Goal: Information Seeking & Learning: Check status

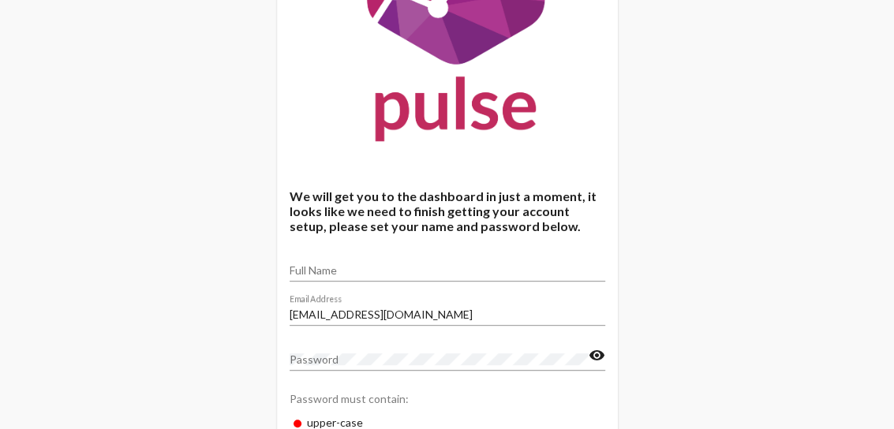
scroll to position [171, 0]
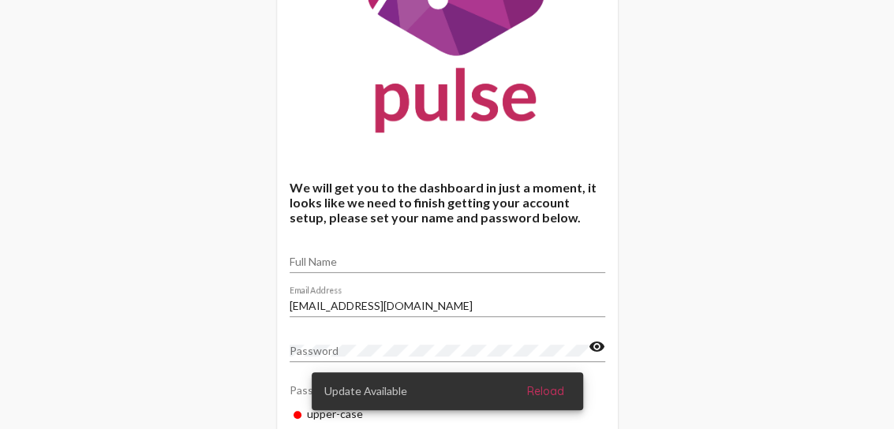
click at [306, 266] on input "Full Name" at bounding box center [448, 262] width 316 height 13
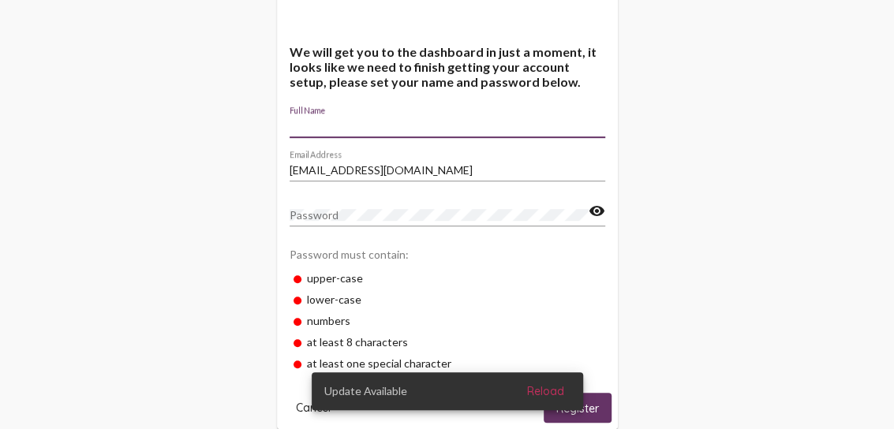
scroll to position [328, 0]
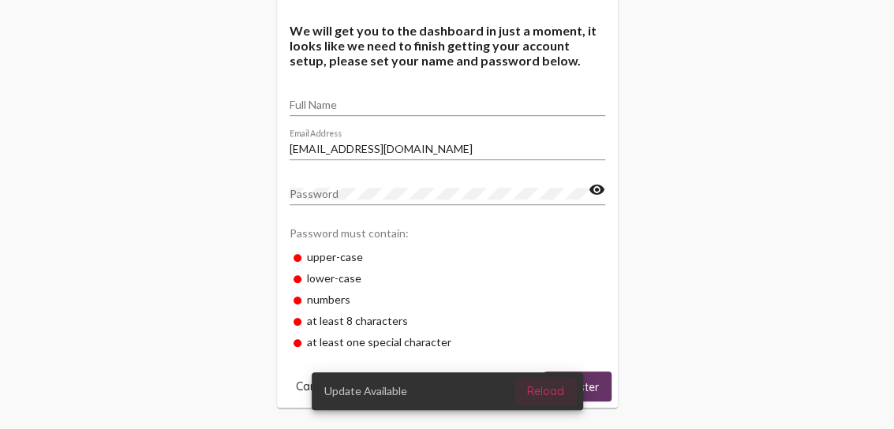
click at [546, 392] on span "Reload" at bounding box center [545, 391] width 37 height 14
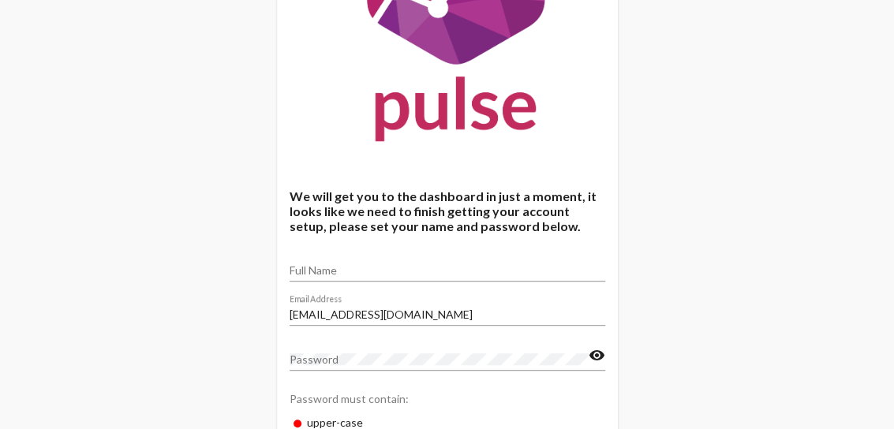
scroll to position [161, 0]
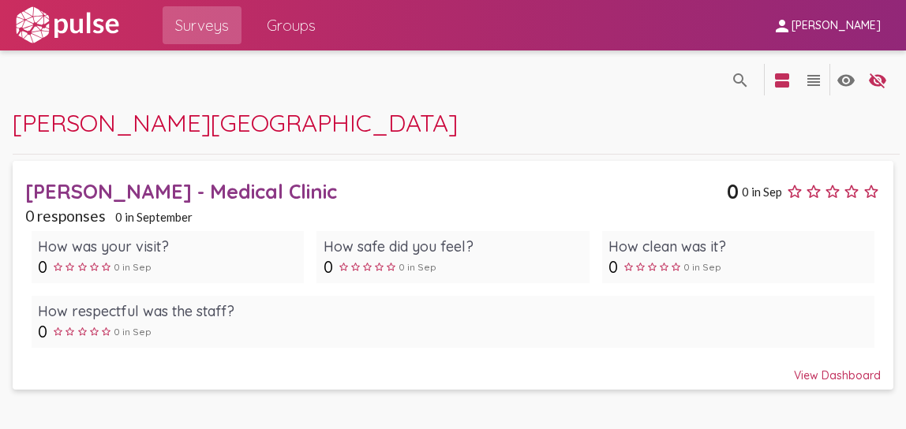
click at [830, 372] on div "View Dashboard" at bounding box center [453, 368] width 856 height 28
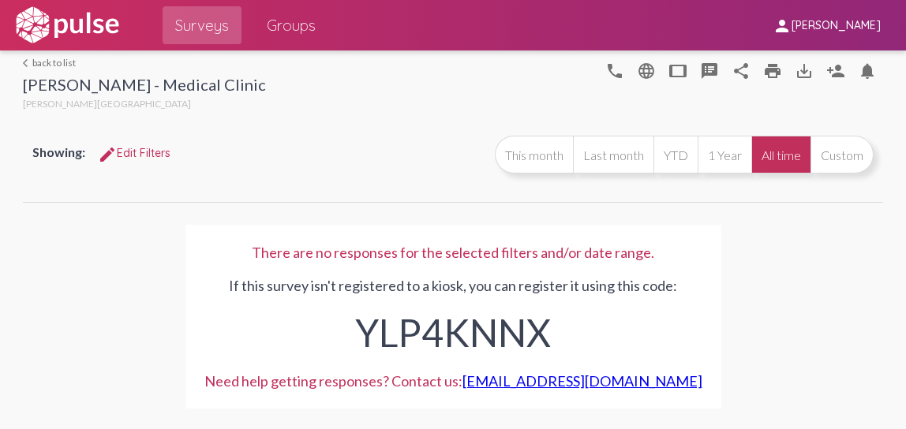
click at [100, 84] on div "[PERSON_NAME] - Medical Clinic" at bounding box center [144, 86] width 243 height 23
click at [47, 62] on link "arrow_back_ios back to list" at bounding box center [144, 63] width 243 height 12
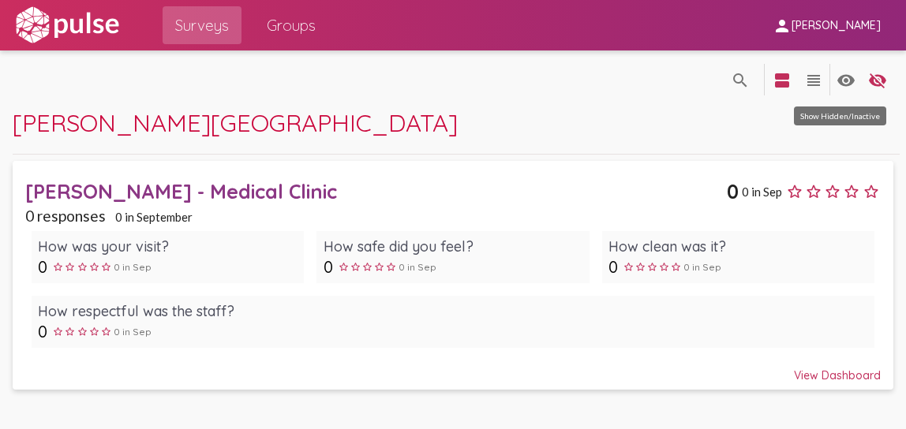
click at [842, 82] on mat-icon "visibility" at bounding box center [846, 80] width 19 height 19
click at [810, 81] on mat-icon "view_headline" at bounding box center [813, 80] width 19 height 19
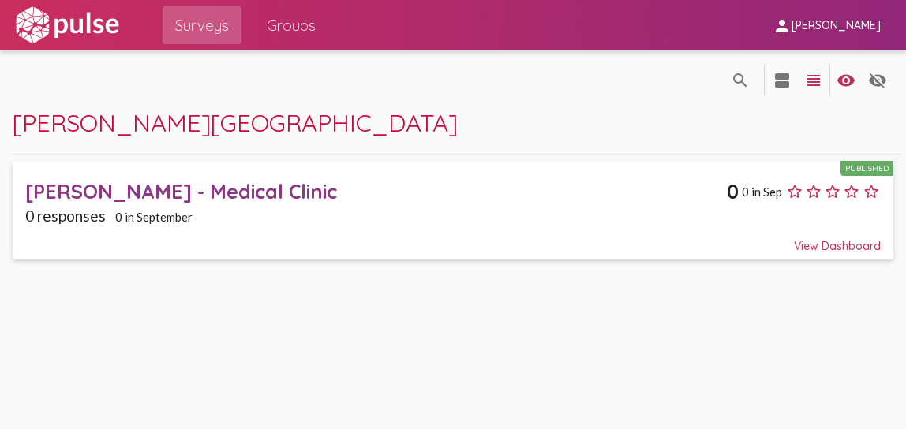
click at [810, 81] on mat-icon "view_headline" at bounding box center [813, 80] width 19 height 19
click at [810, 78] on mat-icon "view_headline" at bounding box center [813, 80] width 19 height 19
click at [782, 83] on mat-icon "view_agenda" at bounding box center [782, 80] width 19 height 19
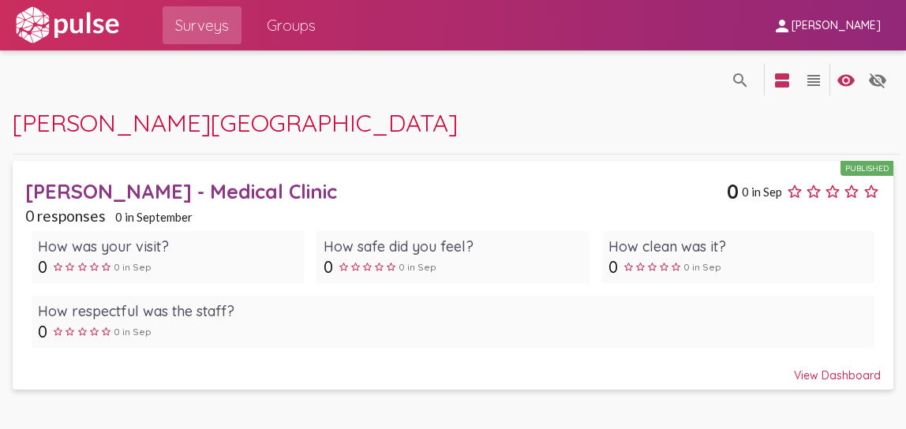
click at [96, 135] on span "[PERSON_NAME][GEOGRAPHIC_DATA]" at bounding box center [235, 122] width 445 height 31
click at [287, 33] on span "Groups" at bounding box center [291, 25] width 49 height 28
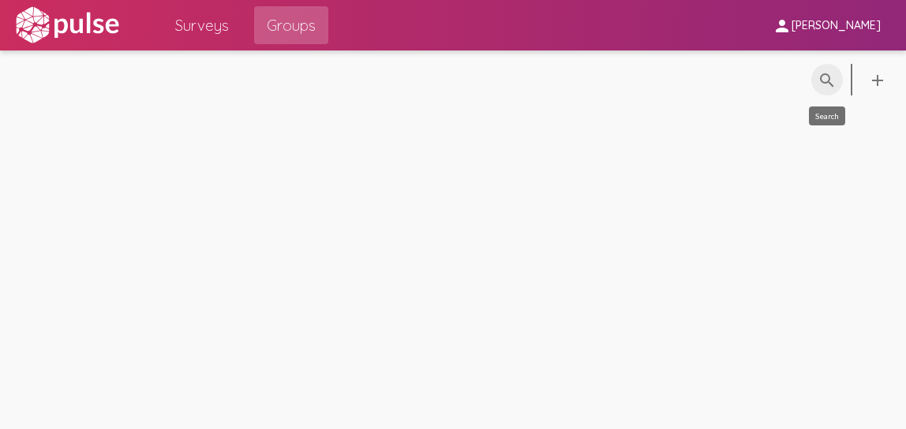
click at [828, 84] on mat-icon "search" at bounding box center [827, 80] width 19 height 19
click at [687, 223] on div "search_off search add" at bounding box center [453, 240] width 906 height 379
click at [202, 25] on span "Surveys" at bounding box center [202, 25] width 54 height 28
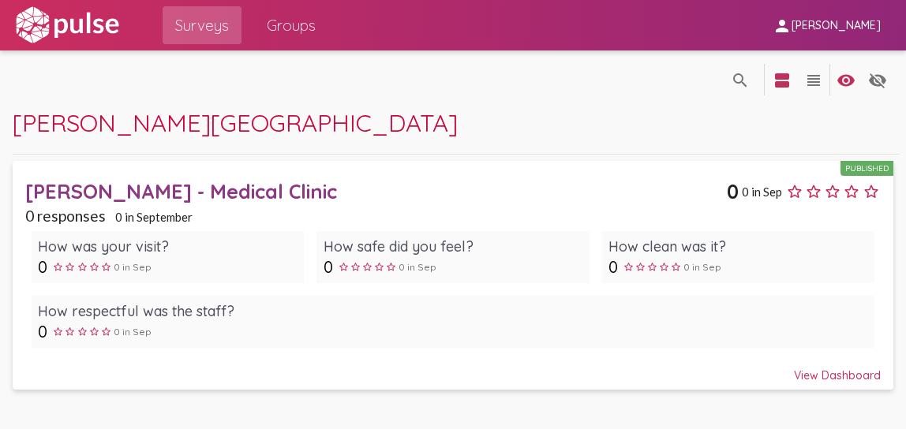
click at [753, 186] on span "0 in Sep" at bounding box center [762, 192] width 40 height 14
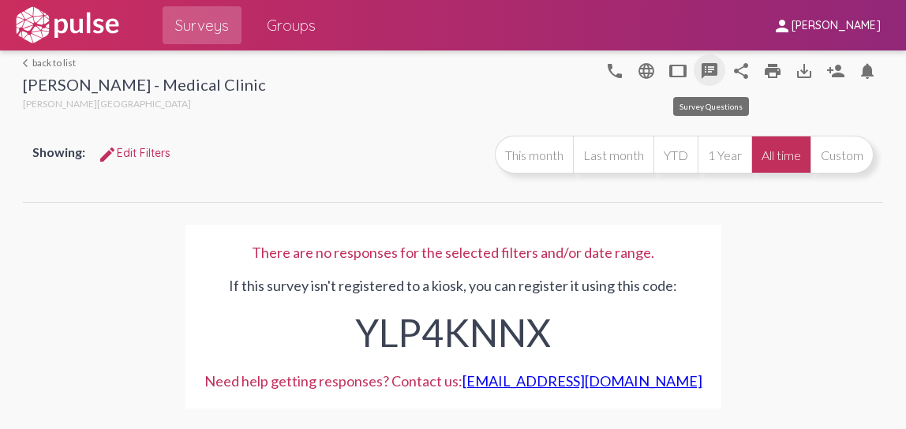
click at [707, 67] on mat-icon "speaker_notes" at bounding box center [709, 71] width 19 height 19
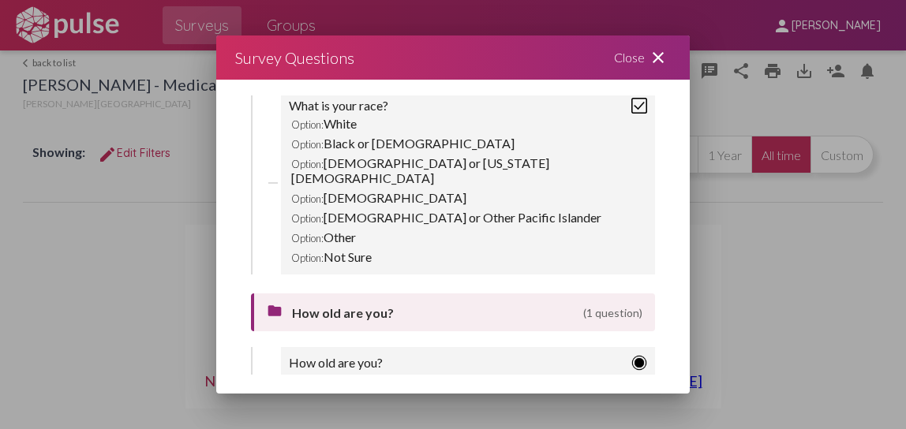
scroll to position [1067, 0]
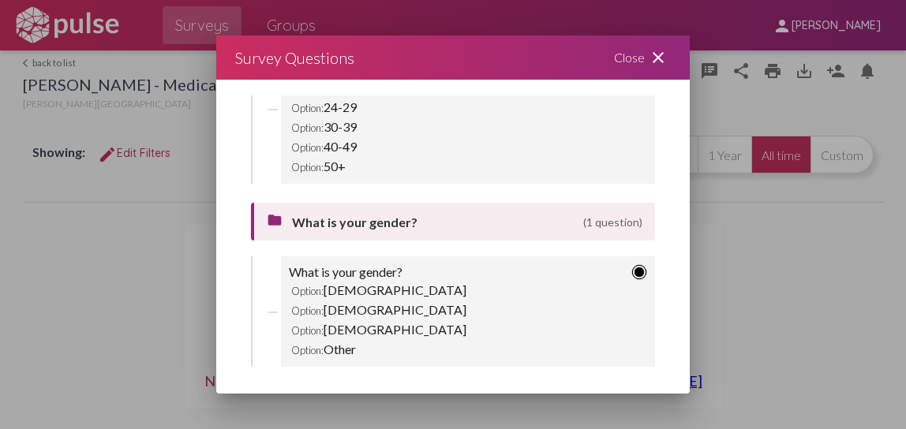
click at [632, 264] on img at bounding box center [640, 272] width 16 height 16
click at [632, 266] on img at bounding box center [640, 272] width 16 height 16
click at [407, 264] on div "What is your gender?" at bounding box center [468, 272] width 358 height 16
click at [352, 288] on div "Option: Male" at bounding box center [468, 290] width 358 height 20
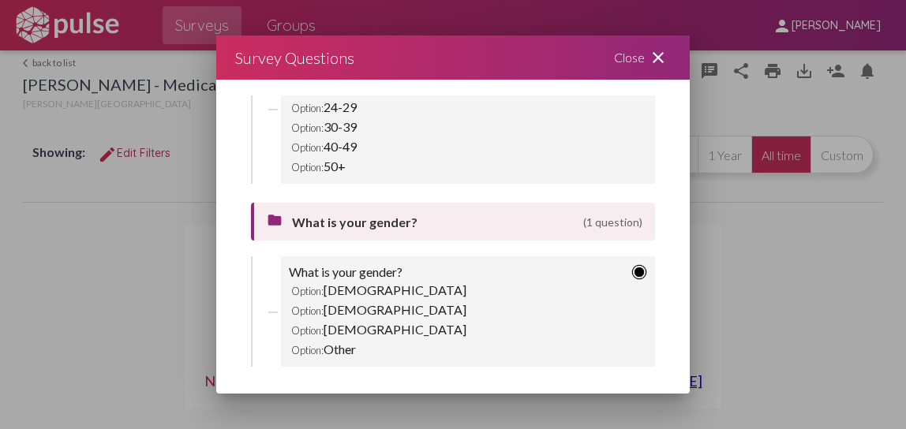
click at [352, 288] on div "Option: Male" at bounding box center [468, 290] width 358 height 20
click at [353, 306] on div "Option: Female" at bounding box center [468, 310] width 358 height 20
click at [660, 47] on div "Close close" at bounding box center [642, 58] width 95 height 44
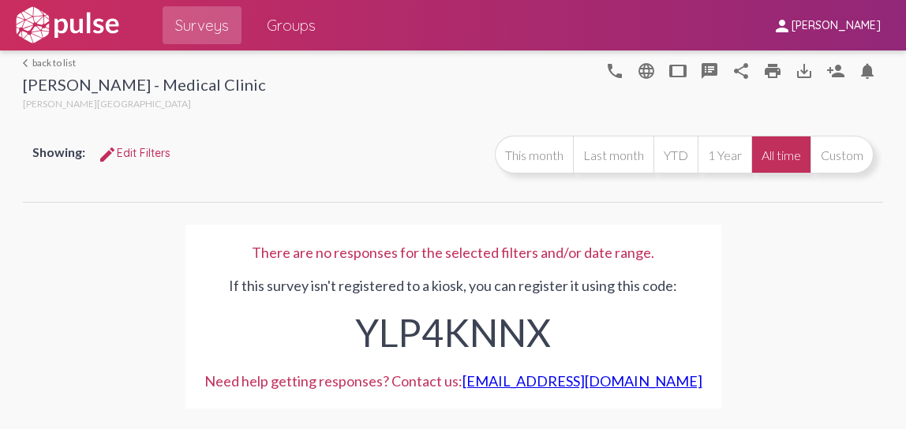
click at [182, 196] on div "Showing: edit Edit Filters This month Last month YTD 1 Year All time Custom" at bounding box center [453, 164] width 861 height 76
click at [352, 155] on div "Showing: edit Edit Filters" at bounding box center [254, 153] width 444 height 28
click at [674, 71] on mat-icon "tablet" at bounding box center [678, 71] width 19 height 19
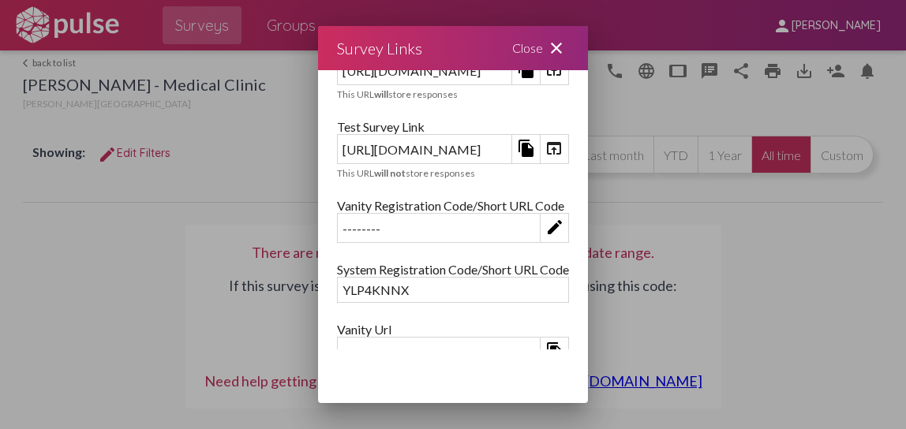
scroll to position [0, 0]
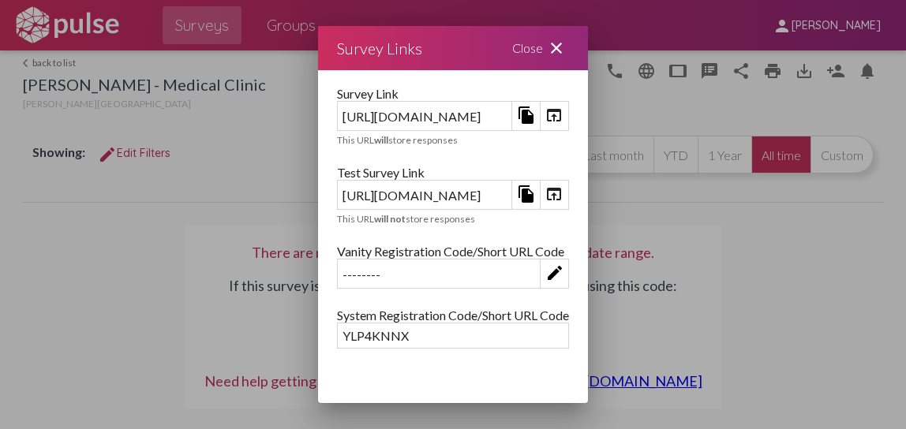
click at [566, 47] on mat-icon "close" at bounding box center [556, 48] width 19 height 19
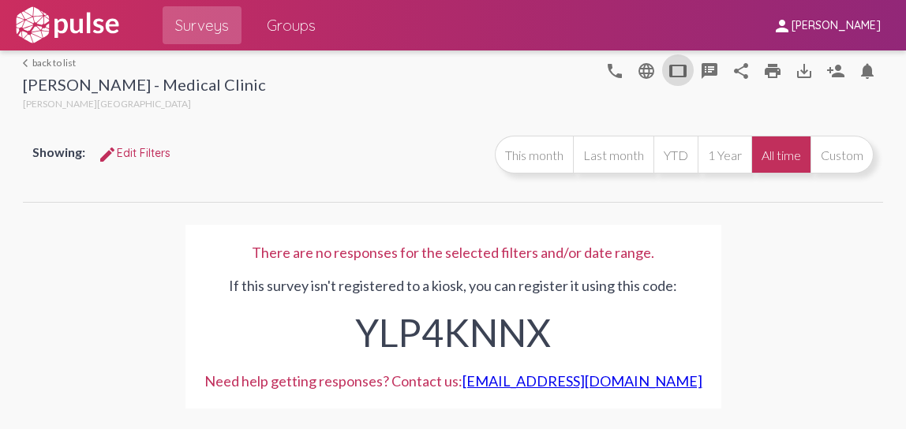
click at [821, 28] on span "[PERSON_NAME]" at bounding box center [836, 26] width 89 height 14
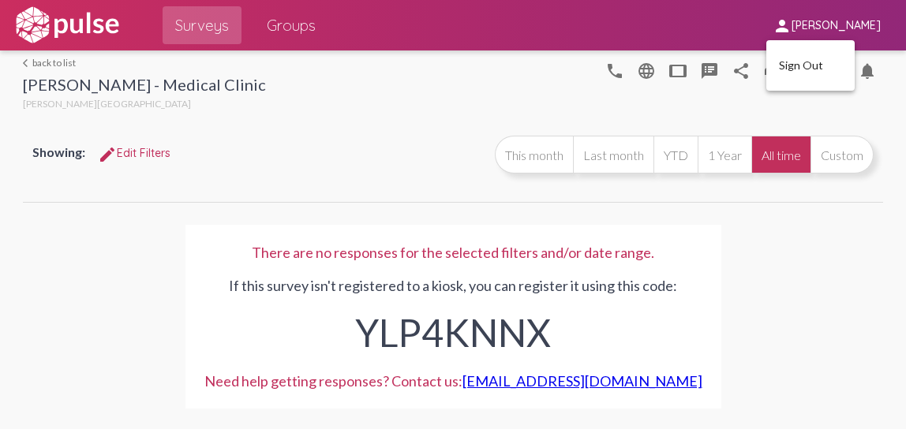
click at [312, 32] on div at bounding box center [453, 214] width 906 height 429
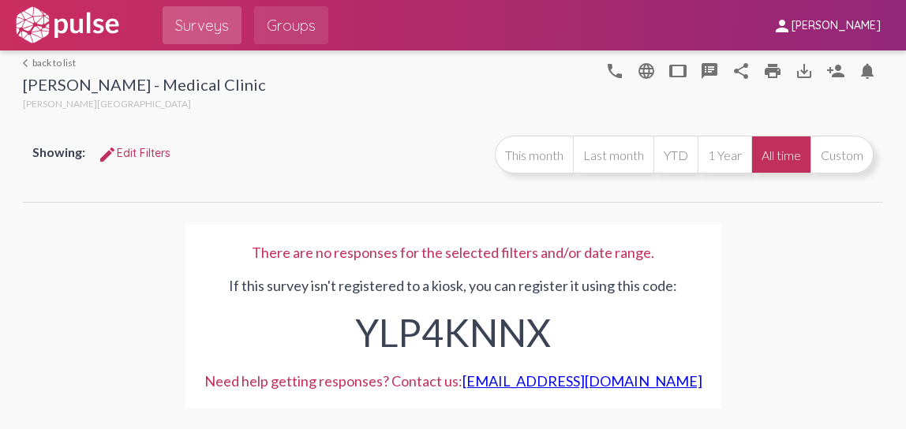
click at [289, 29] on span "Groups" at bounding box center [291, 25] width 49 height 28
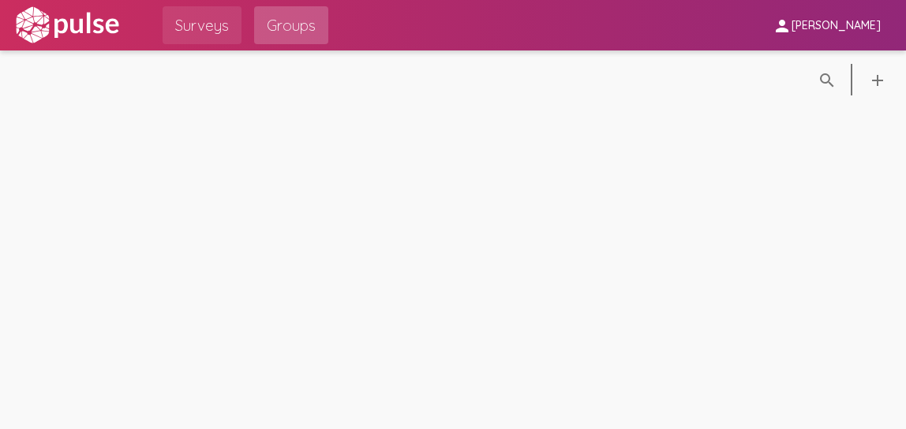
click at [190, 24] on span "Surveys" at bounding box center [202, 25] width 54 height 28
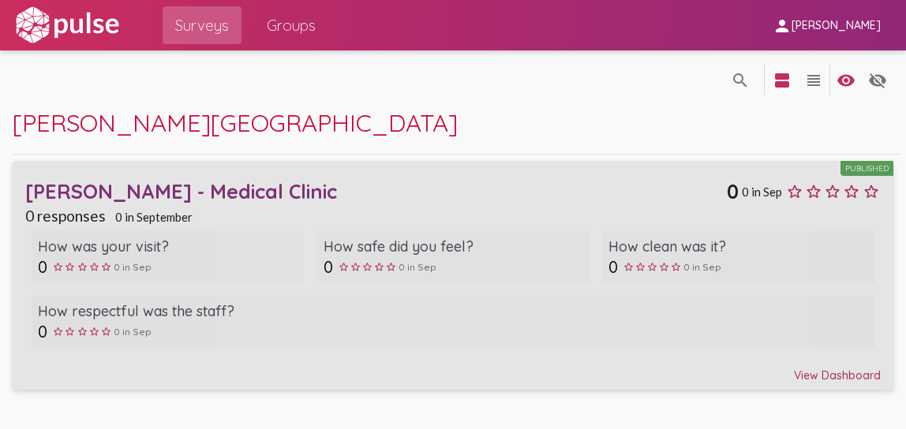
click at [188, 184] on div "Ritter - Medical Clinic" at bounding box center [376, 191] width 702 height 24
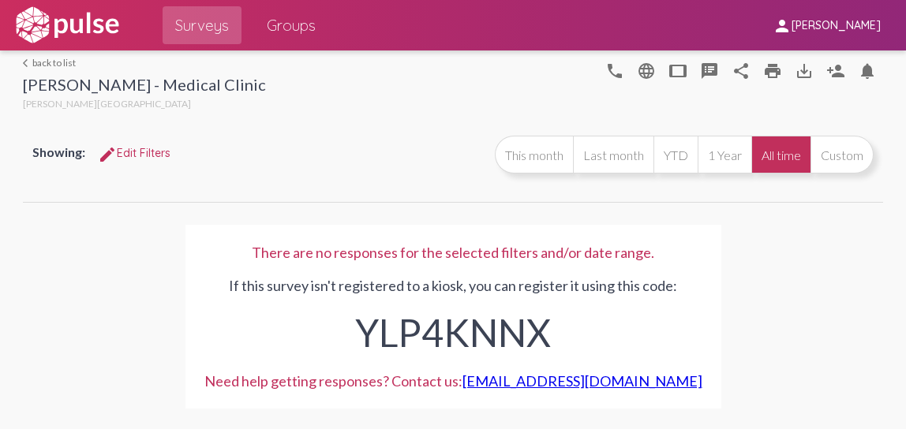
click at [117, 87] on div "Ritter - Medical Clinic" at bounding box center [144, 86] width 243 height 23
click at [141, 83] on div "Ritter - Medical Clinic" at bounding box center [144, 86] width 243 height 23
click at [42, 64] on link "arrow_back_ios back to list" at bounding box center [144, 63] width 243 height 12
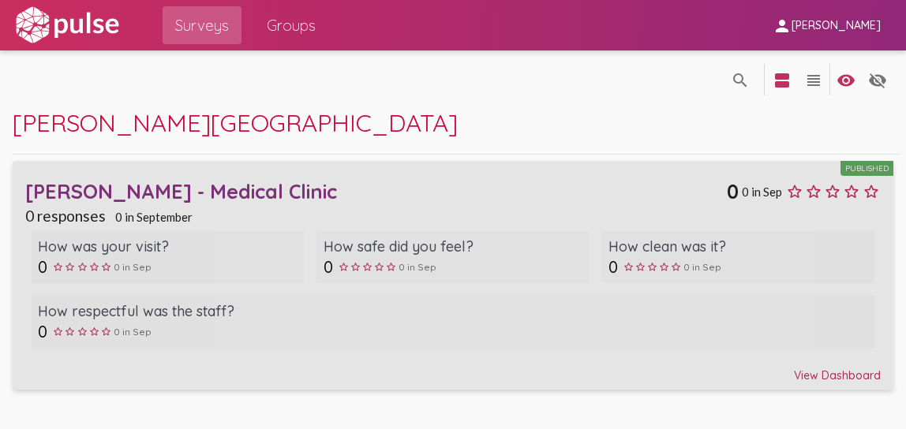
click at [711, 257] on div "0 0 in Sep" at bounding box center [739, 267] width 260 height 20
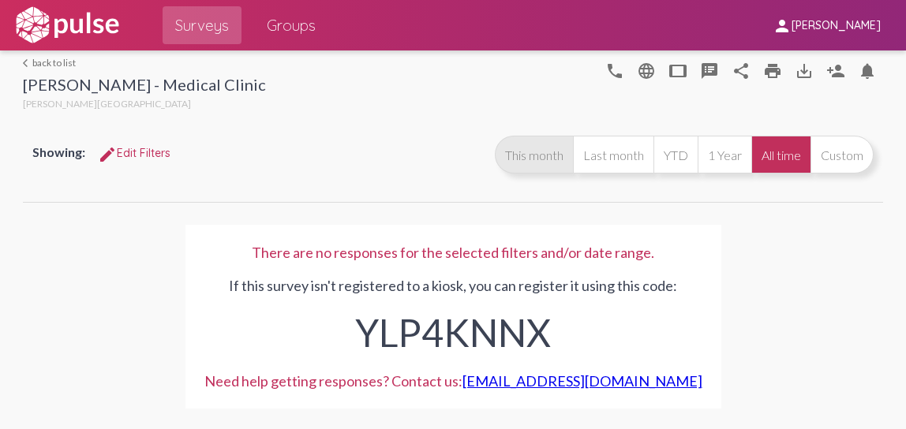
click at [526, 137] on button "This month" at bounding box center [534, 155] width 78 height 38
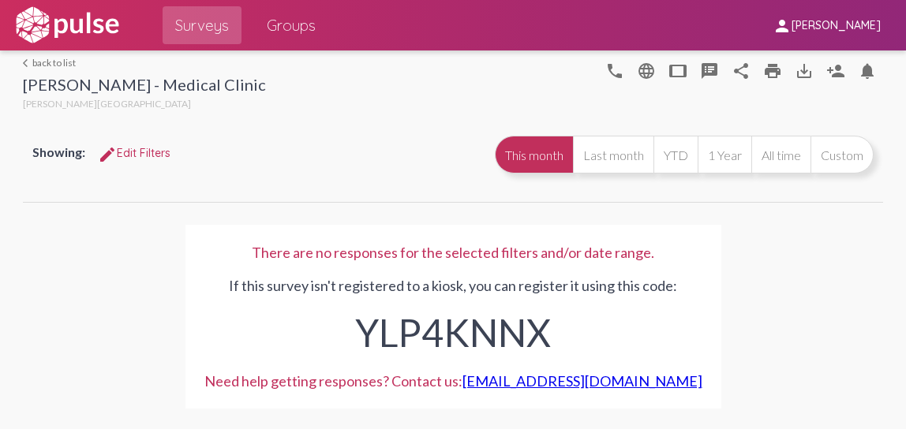
click at [152, 156] on span "edit Edit Filters" at bounding box center [134, 153] width 73 height 14
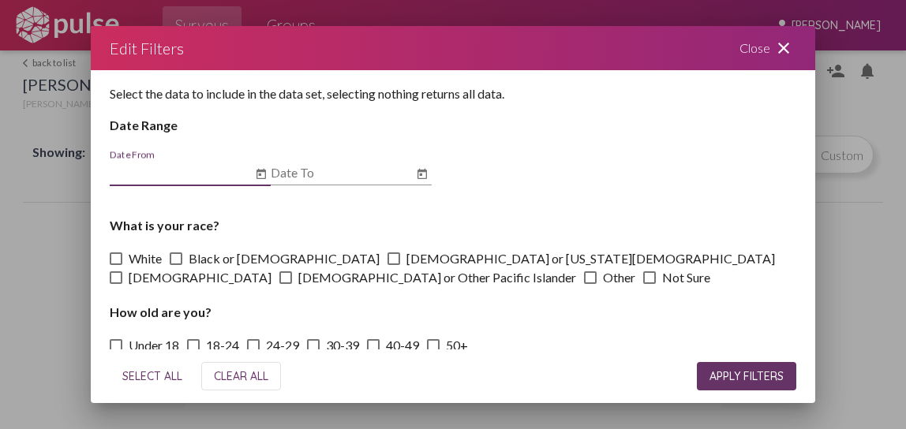
scroll to position [81, 0]
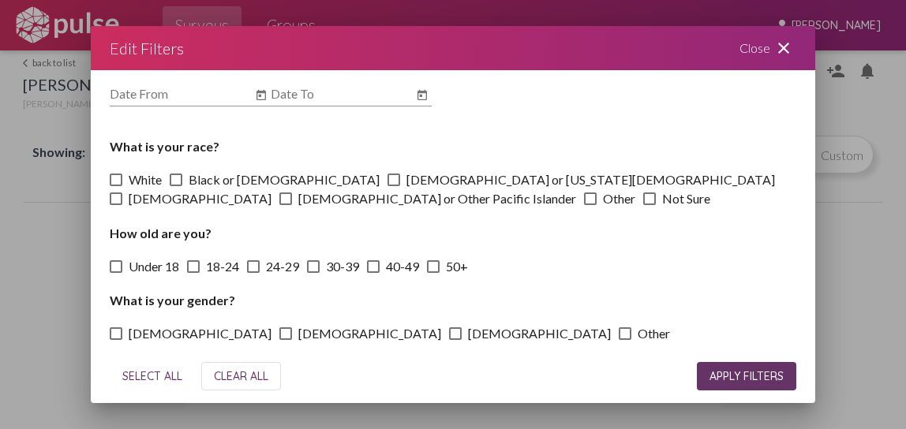
click at [788, 48] on mat-icon "close" at bounding box center [783, 48] width 19 height 19
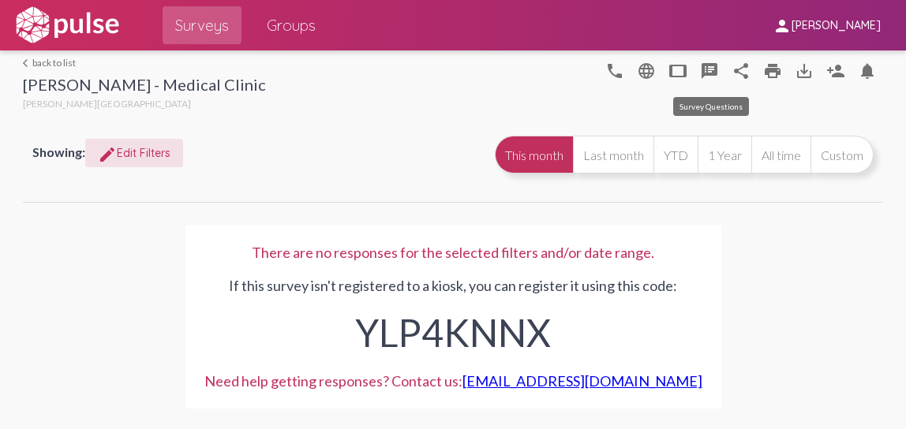
click at [706, 70] on mat-icon "speaker_notes" at bounding box center [709, 71] width 19 height 19
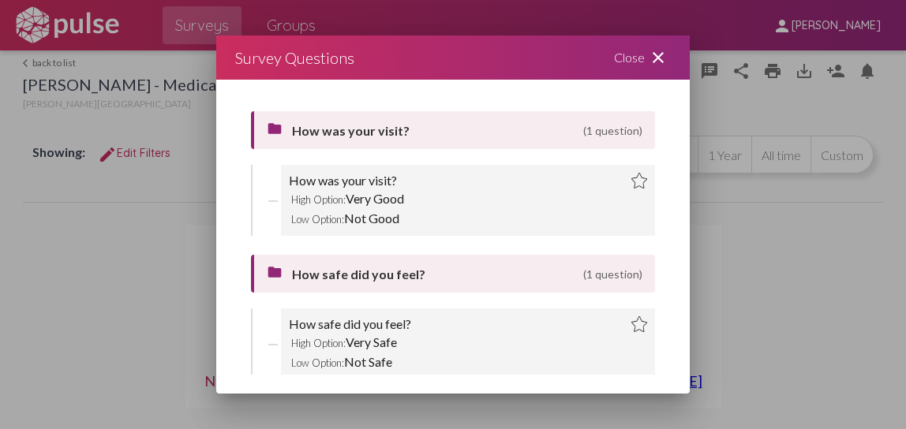
click at [632, 183] on img at bounding box center [640, 181] width 16 height 16
click at [398, 187] on div "How was your visit?" at bounding box center [468, 181] width 358 height 16
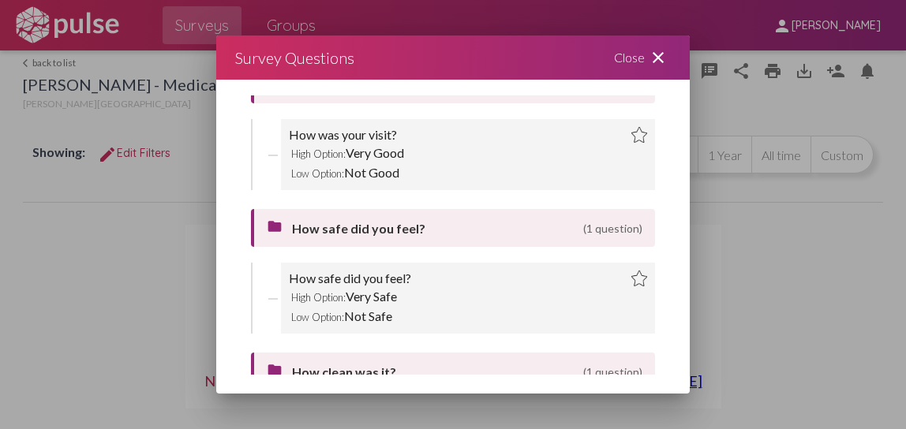
scroll to position [0, 0]
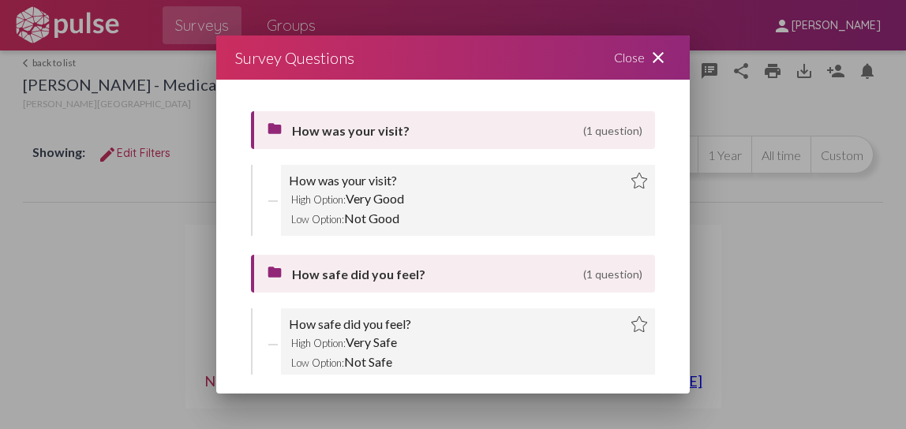
click at [607, 133] on span "(1 question)" at bounding box center [612, 130] width 59 height 13
click at [394, 149] on div "folder How was your visit? (1 question) How was your visit? High Option: Very G…" at bounding box center [453, 173] width 436 height 125
click at [377, 137] on span "How was your visit?" at bounding box center [434, 130] width 285 height 15
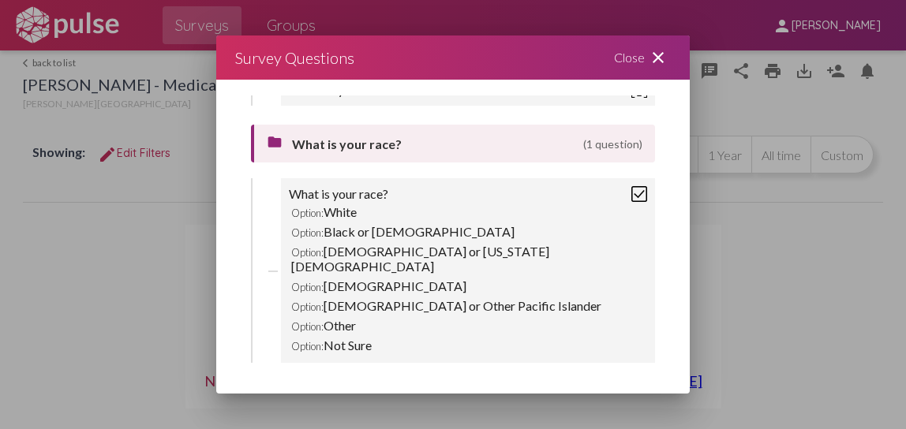
scroll to position [647, 0]
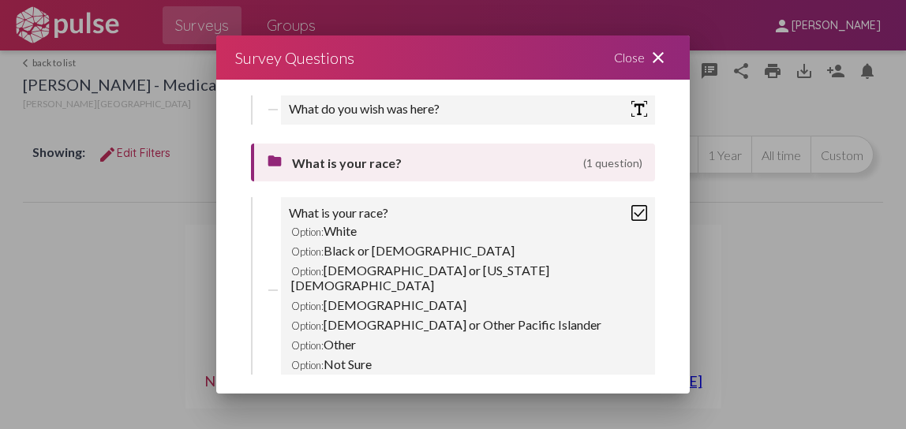
click at [632, 217] on img at bounding box center [640, 213] width 16 height 16
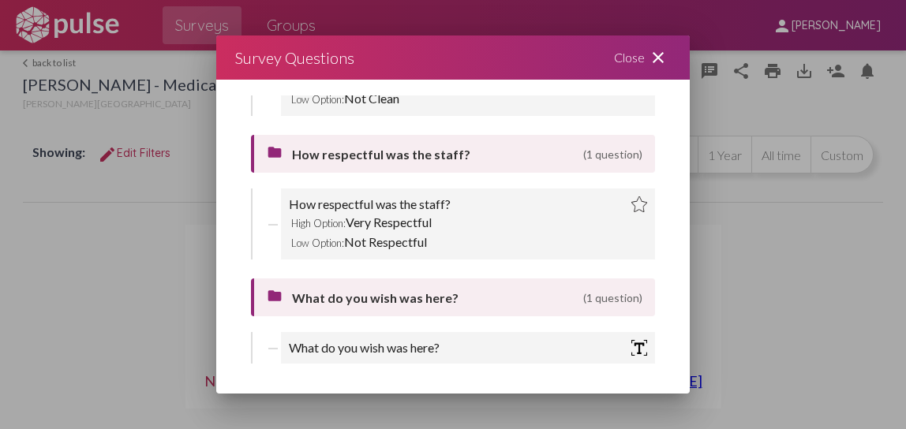
scroll to position [406, 0]
click at [632, 348] on img at bounding box center [640, 350] width 16 height 16
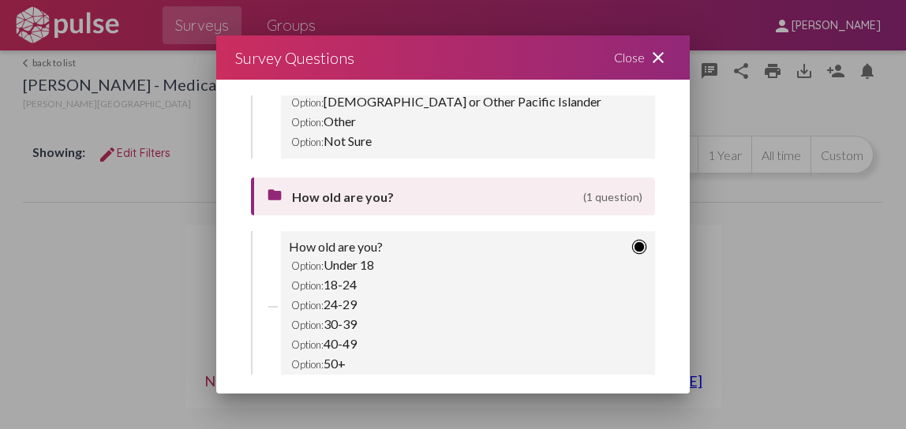
scroll to position [1067, 0]
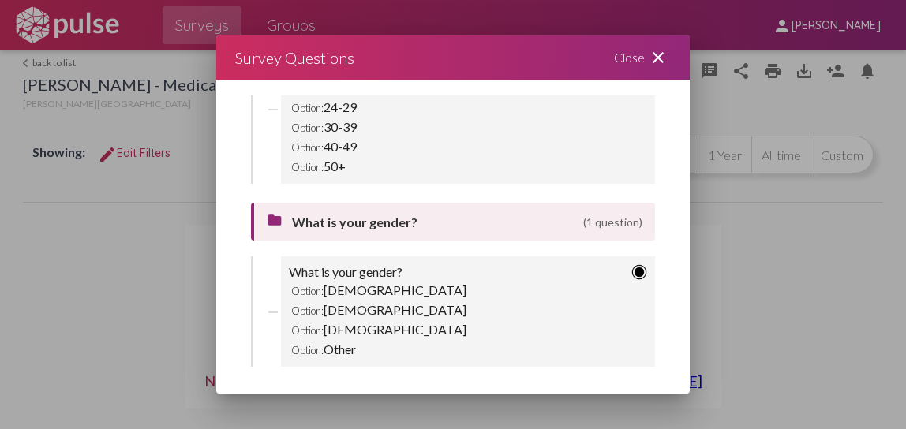
click at [632, 264] on img at bounding box center [640, 272] width 16 height 16
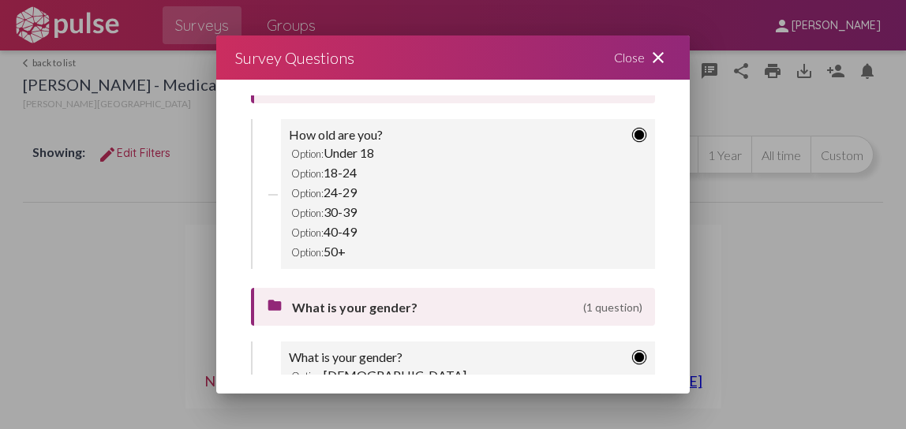
click at [378, 300] on span "What is your gender?" at bounding box center [434, 307] width 285 height 15
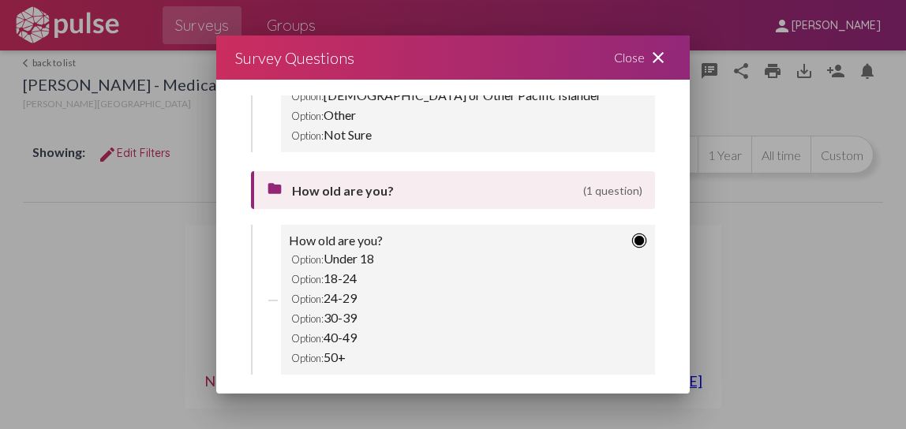
click at [632, 233] on img at bounding box center [640, 241] width 16 height 16
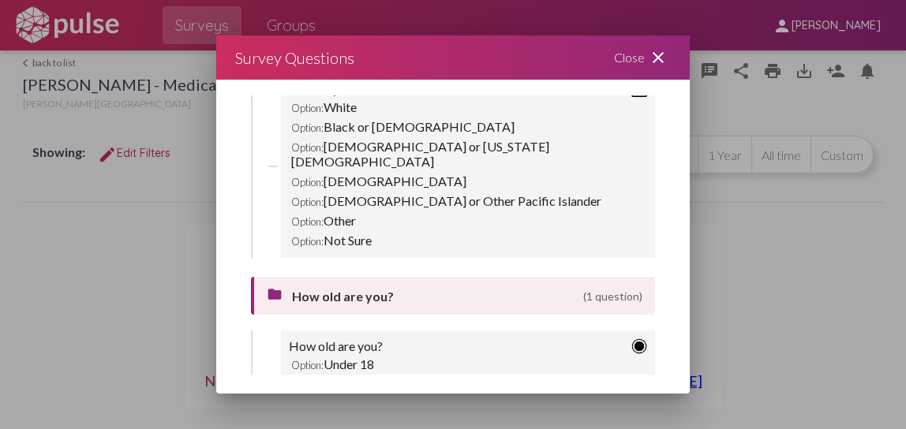
click at [347, 298] on div "folder How old are you? (1 question)" at bounding box center [453, 296] width 404 height 38
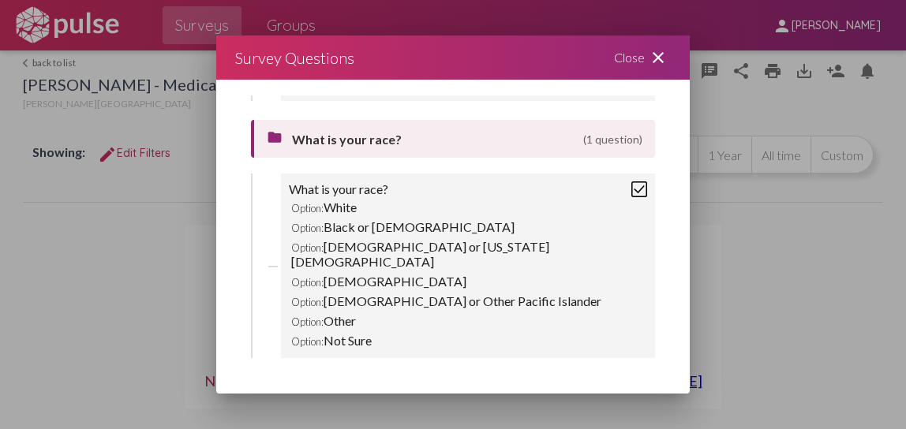
click at [421, 272] on div "Option: Asian" at bounding box center [468, 282] width 358 height 20
click at [633, 192] on img at bounding box center [640, 190] width 16 height 16
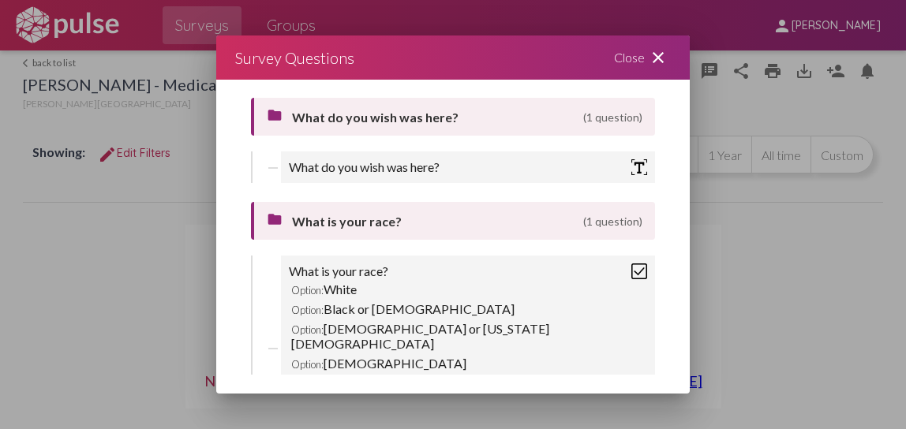
click at [566, 220] on span "What is your race?" at bounding box center [434, 221] width 285 height 15
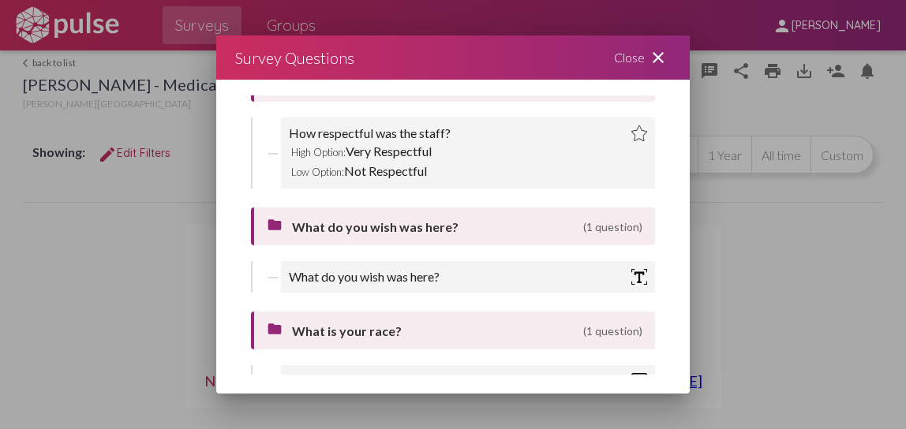
scroll to position [477, 0]
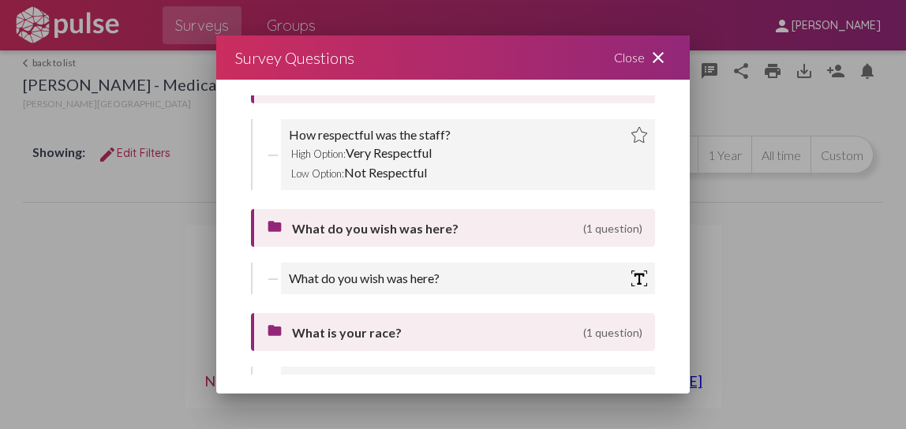
click at [608, 232] on span "(1 question)" at bounding box center [612, 228] width 59 height 13
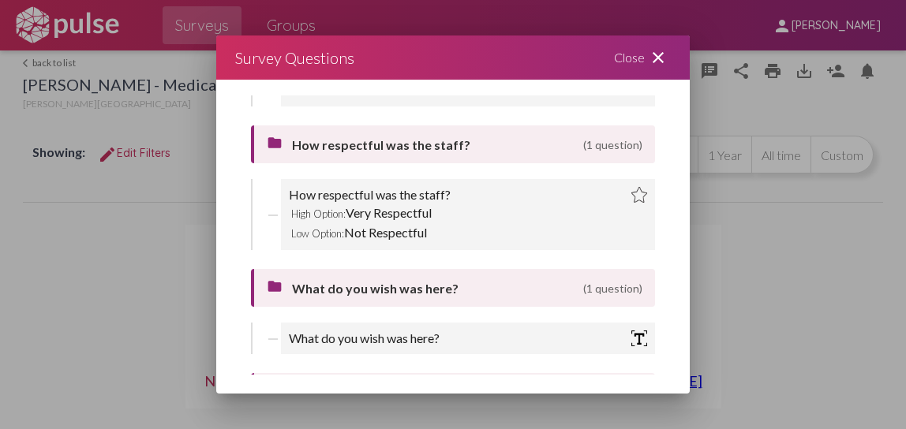
click at [632, 197] on img at bounding box center [640, 195] width 16 height 16
click at [321, 203] on div "How respectful was the staff?" at bounding box center [370, 195] width 162 height 16
click at [660, 58] on mat-icon "close" at bounding box center [658, 57] width 19 height 19
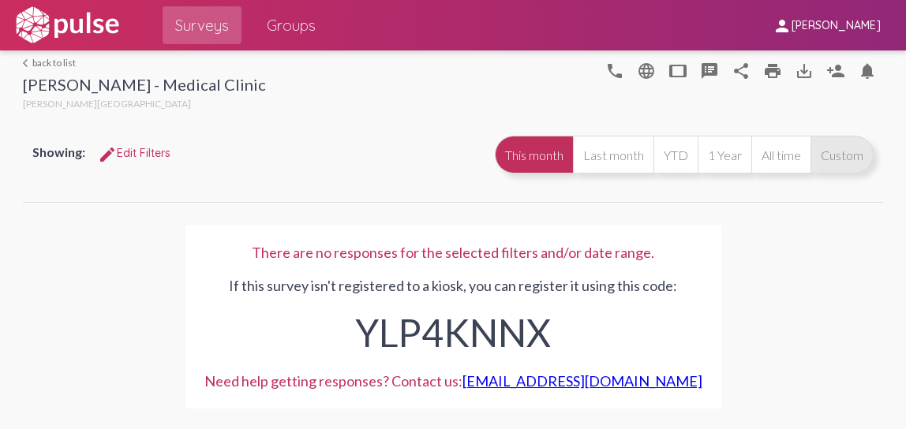
click at [827, 160] on button "Custom" at bounding box center [842, 155] width 63 height 38
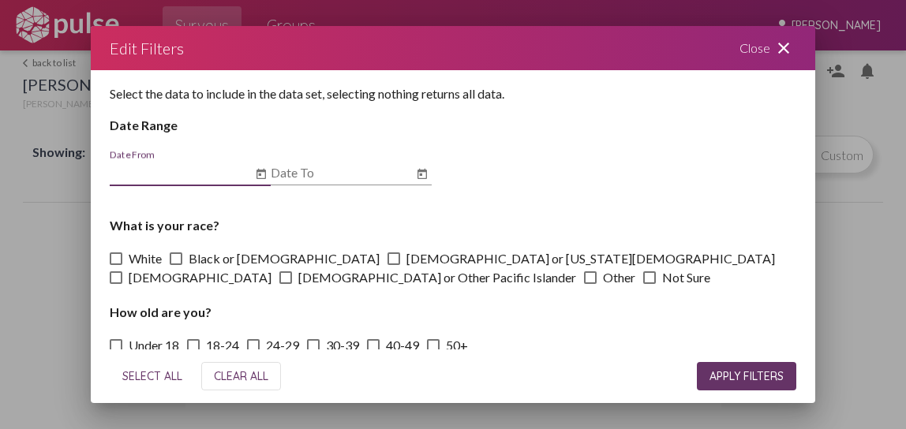
click at [785, 50] on mat-icon "close" at bounding box center [783, 48] width 19 height 19
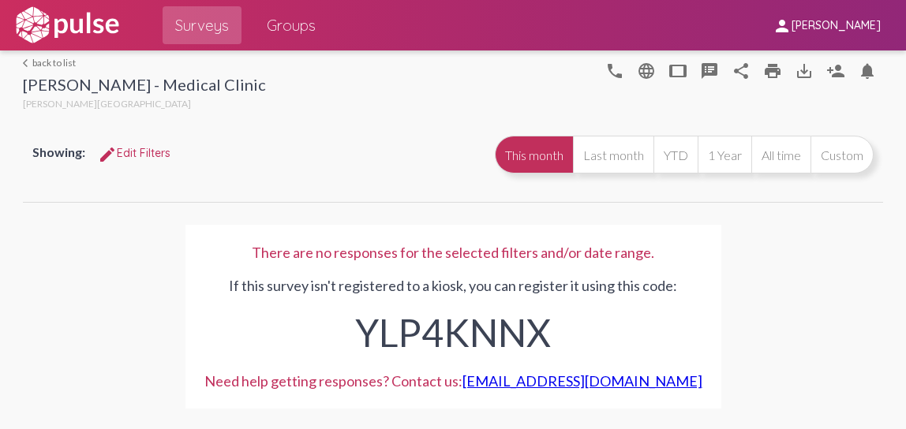
click at [277, 30] on span "Groups" at bounding box center [291, 25] width 49 height 28
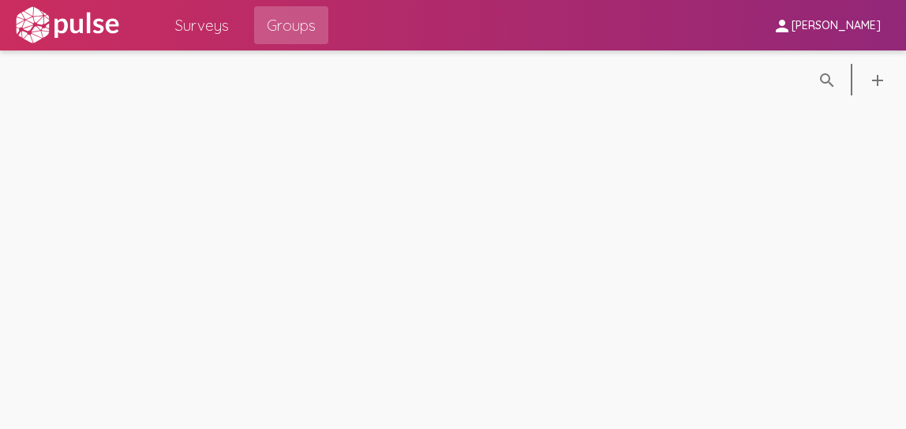
click at [204, 32] on span "Surveys" at bounding box center [202, 25] width 54 height 28
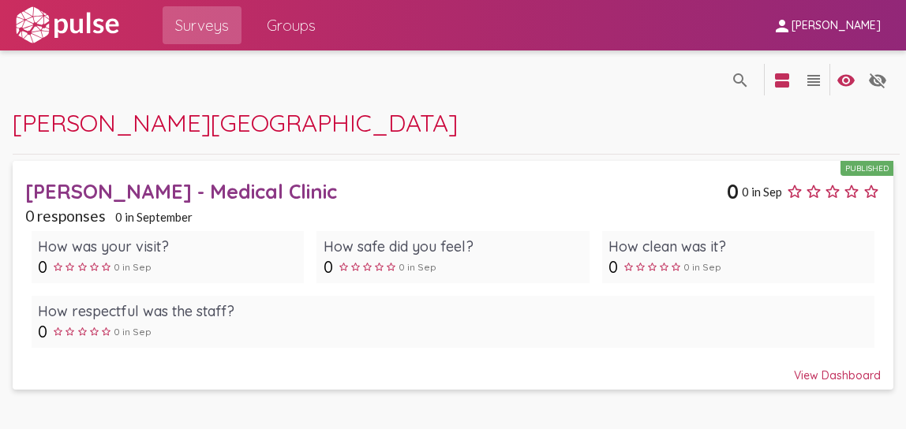
click at [853, 378] on div "View Dashboard" at bounding box center [453, 368] width 856 height 28
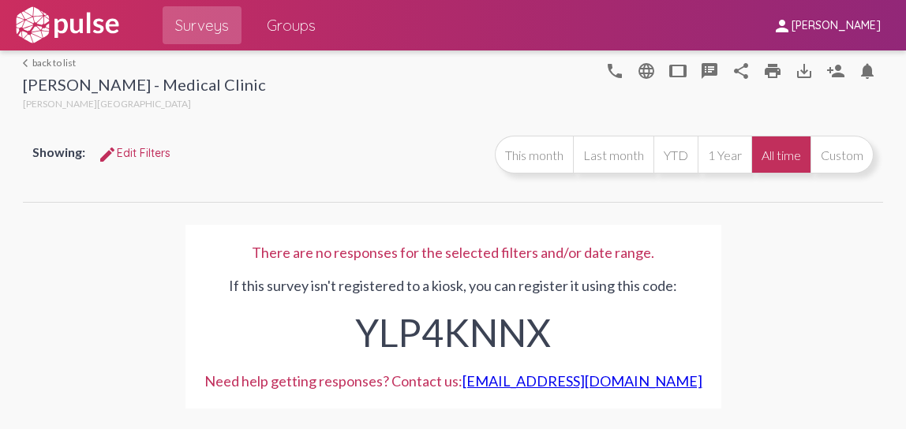
click at [39, 71] on div "arrow_back_ios back to list Ritter - Medical Clinic Ritter Center" at bounding box center [144, 85] width 243 height 57
click at [54, 66] on link "arrow_back_ios back to list" at bounding box center [144, 63] width 243 height 12
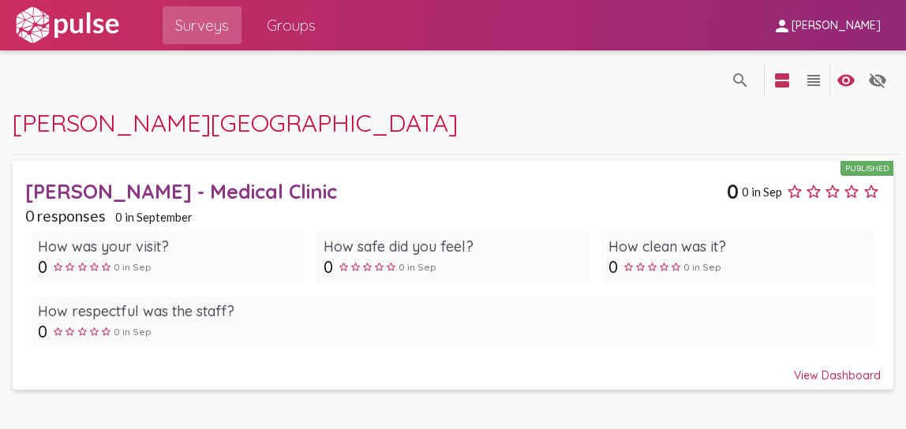
click at [831, 373] on div "View Dashboard" at bounding box center [453, 368] width 856 height 28
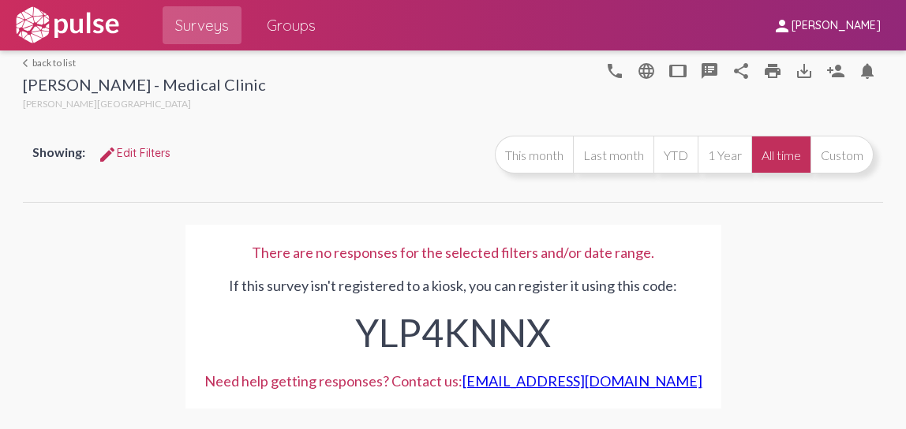
drag, startPoint x: 671, startPoint y: 385, endPoint x: 497, endPoint y: 392, distance: 174.6
click at [497, 392] on div "There are no responses for the selected filters and/or date range. If this surv…" at bounding box center [454, 317] width 536 height 184
copy link "support@pulseforgood.com"
click at [545, 291] on div "If this survey isn't registered to a kiosk, you can register it using this code…" at bounding box center [453, 312] width 498 height 102
click at [442, 204] on div "There are no responses for the selected filters and/or date range. If this surv…" at bounding box center [453, 315] width 861 height 225
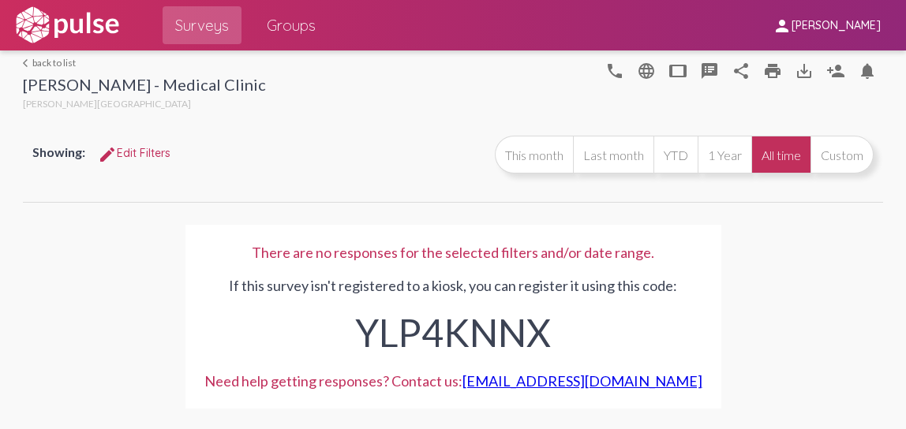
click at [449, 315] on div "YLP4KNNX" at bounding box center [453, 328] width 498 height 69
click at [524, 318] on div "YLP4KNNX" at bounding box center [453, 328] width 498 height 69
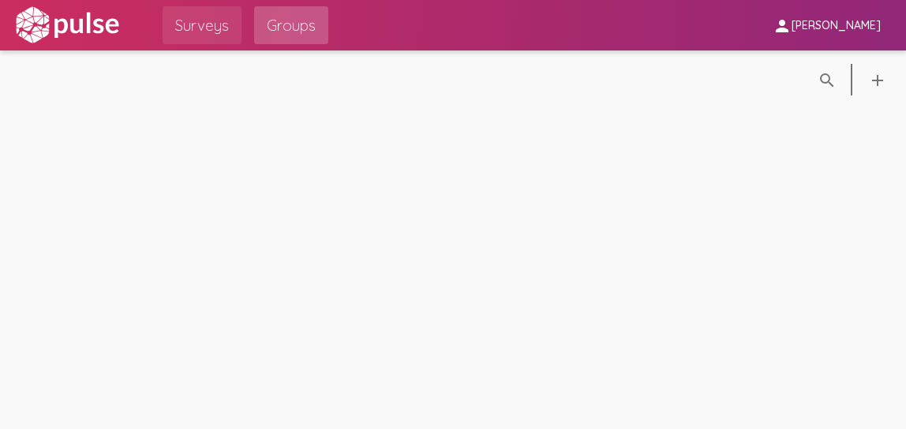
click at [205, 24] on span "Surveys" at bounding box center [202, 25] width 54 height 28
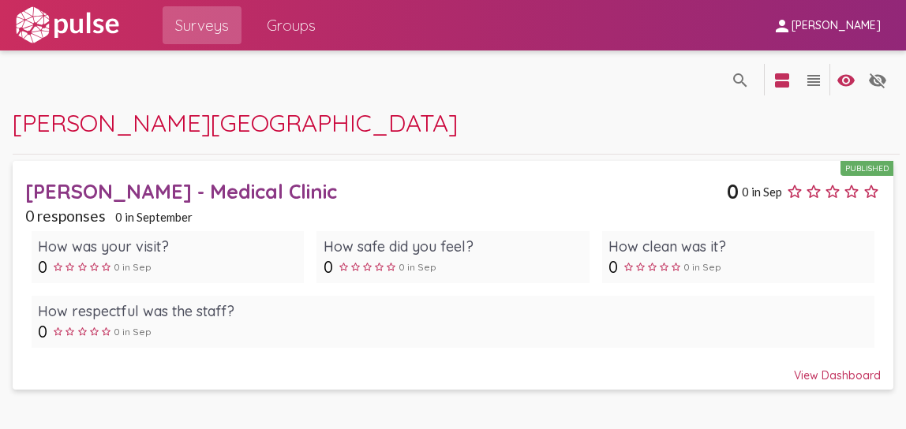
click at [688, 253] on div "How clean was it?" at bounding box center [739, 247] width 260 height 18
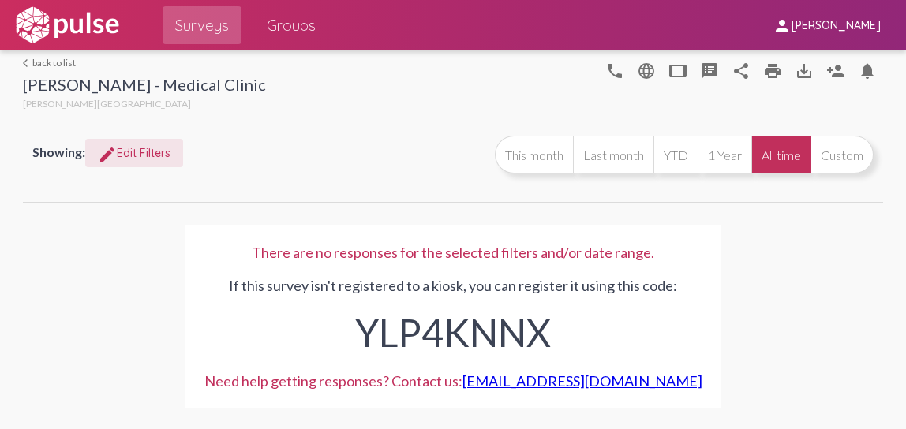
click at [135, 151] on span "edit Edit Filters" at bounding box center [134, 153] width 73 height 14
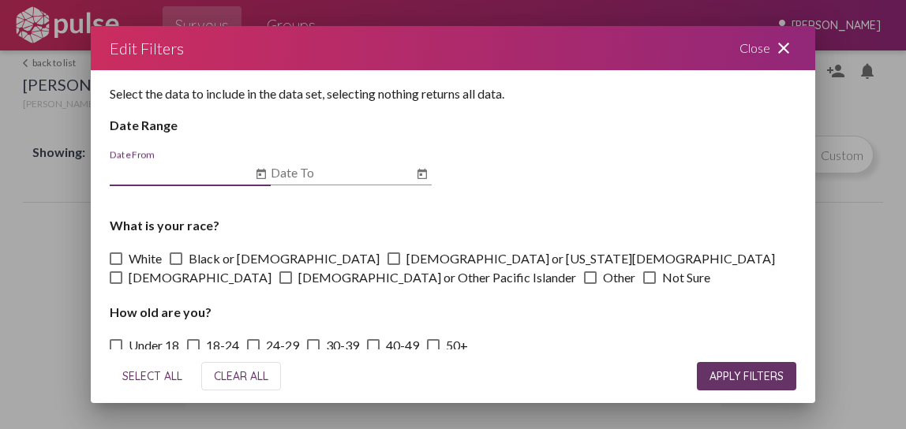
click at [785, 44] on mat-icon "close" at bounding box center [783, 48] width 19 height 19
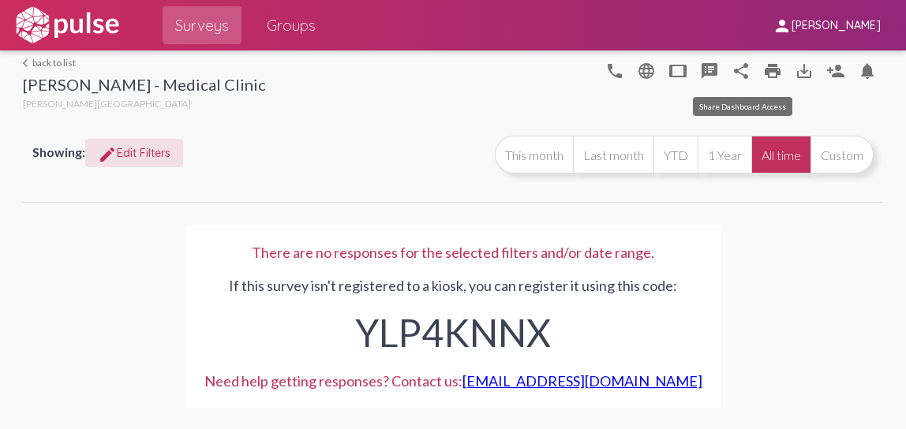
click at [741, 70] on mat-icon "share" at bounding box center [741, 71] width 19 height 19
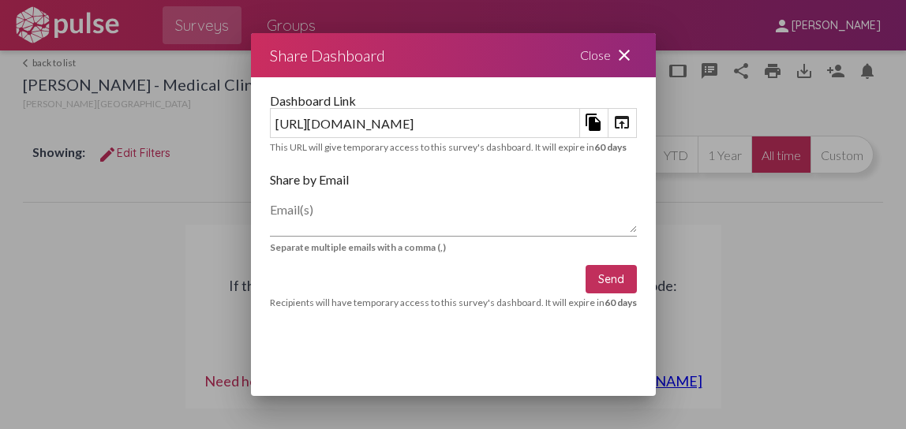
click at [634, 55] on mat-icon "close" at bounding box center [624, 55] width 19 height 19
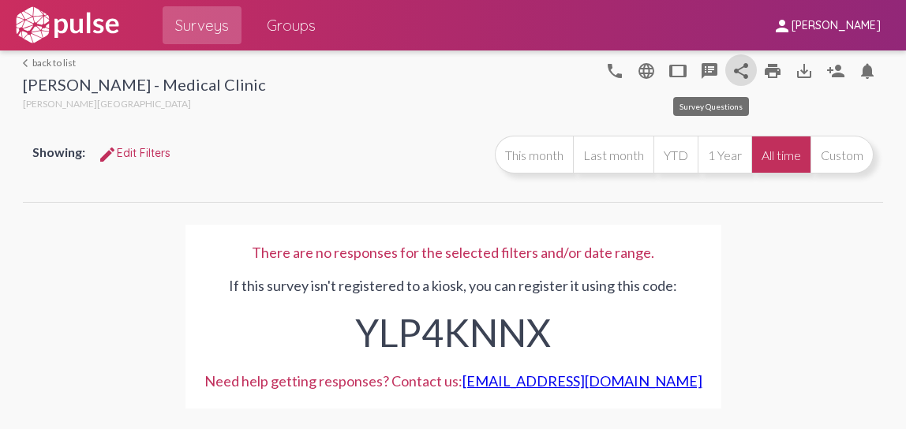
click at [707, 67] on mat-icon "speaker_notes" at bounding box center [709, 71] width 19 height 19
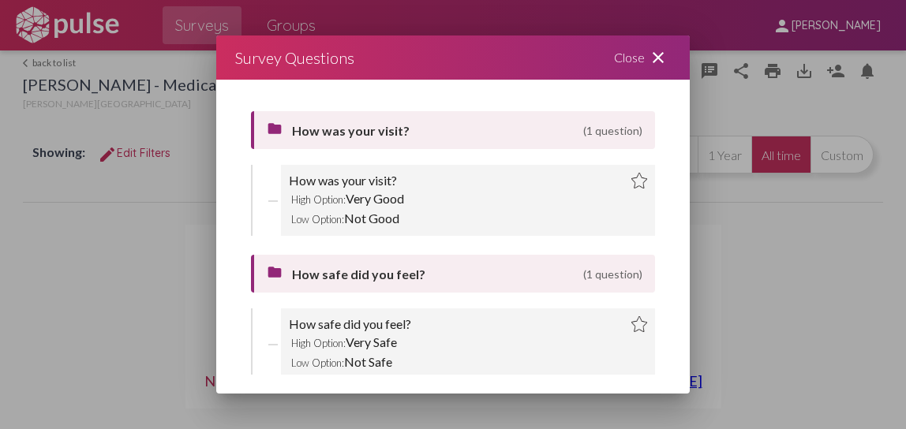
scroll to position [49, 0]
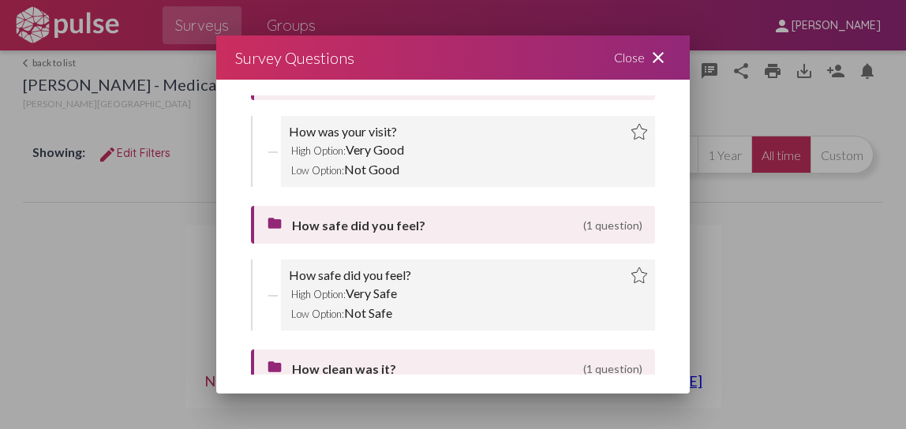
click at [342, 159] on div "Low Option: Not Good" at bounding box center [468, 169] width 358 height 20
click at [318, 131] on div "How was your visit?" at bounding box center [343, 132] width 108 height 16
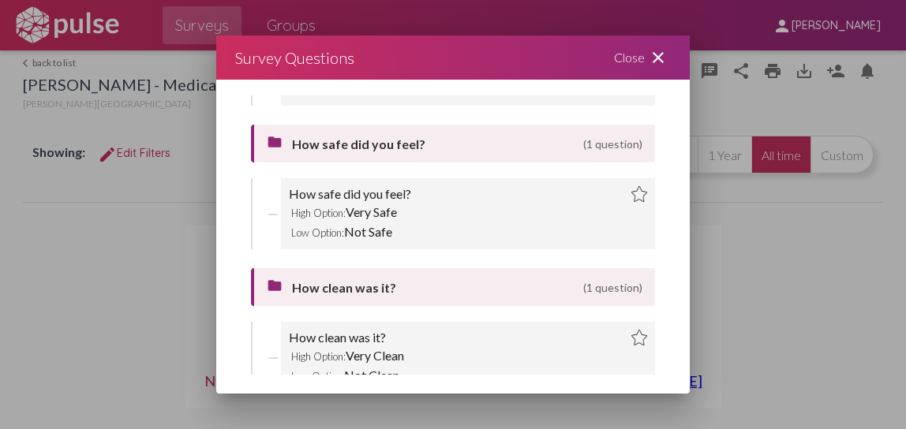
scroll to position [131, 0]
click at [354, 197] on div "How safe did you feel?" at bounding box center [350, 194] width 122 height 16
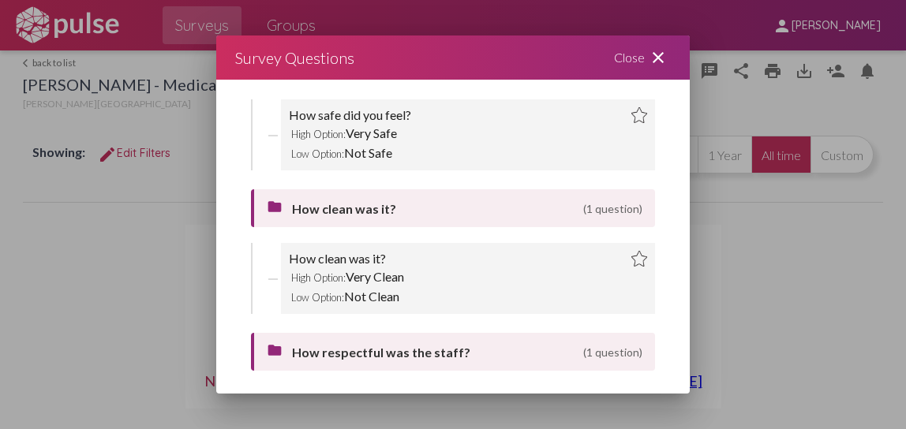
click at [362, 262] on div "How clean was it?" at bounding box center [337, 259] width 97 height 16
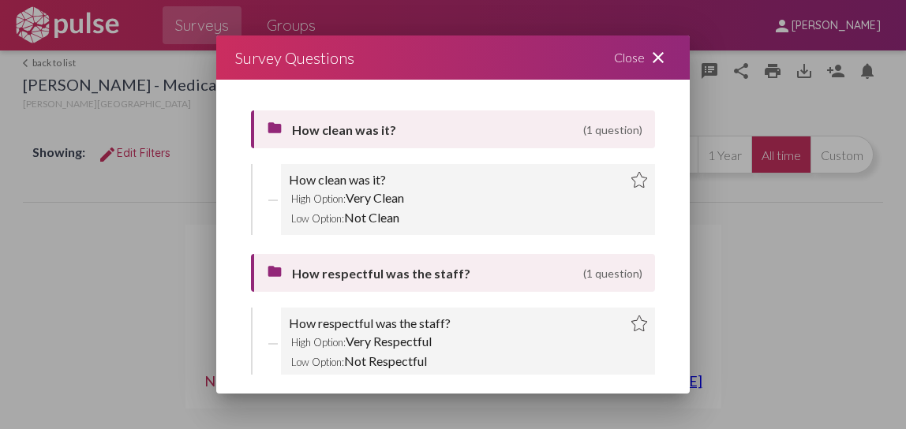
scroll to position [294, 0]
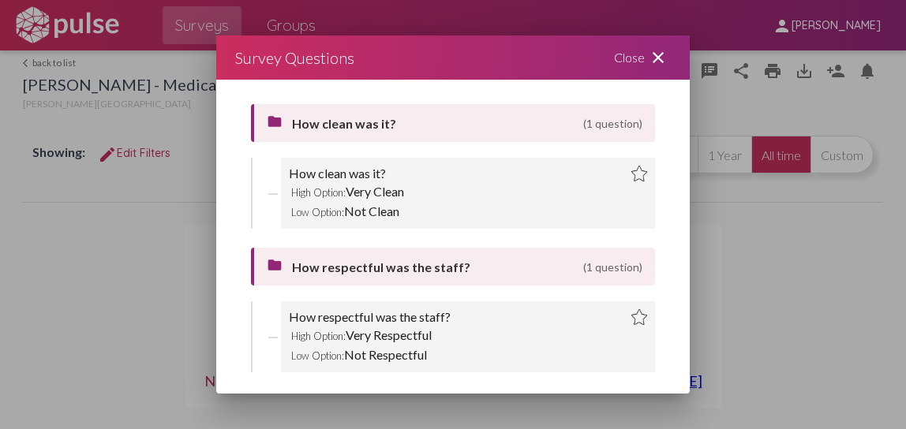
click at [381, 324] on div "How respectful was the staff?" at bounding box center [370, 317] width 162 height 16
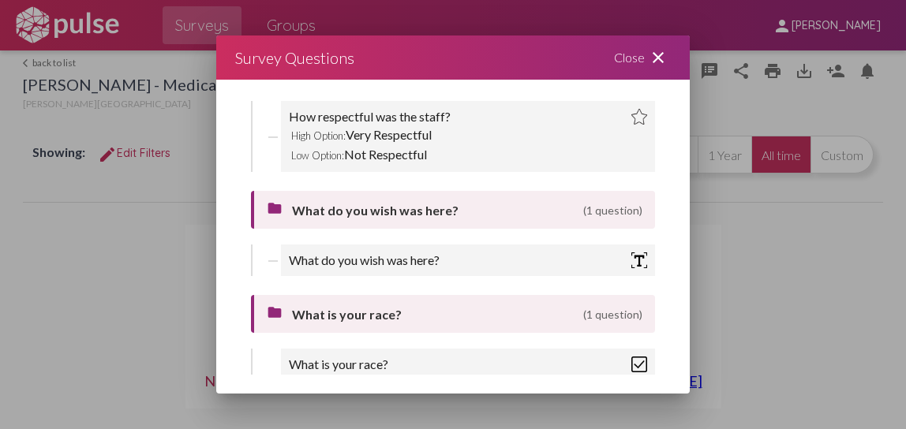
scroll to position [497, 0]
click at [354, 253] on div "What do you wish was here?" at bounding box center [364, 259] width 151 height 16
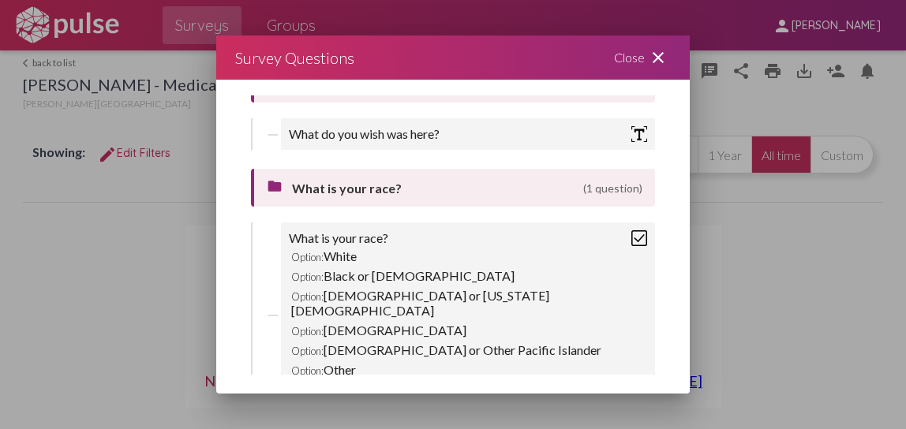
click at [352, 265] on div "Option: White" at bounding box center [468, 256] width 358 height 20
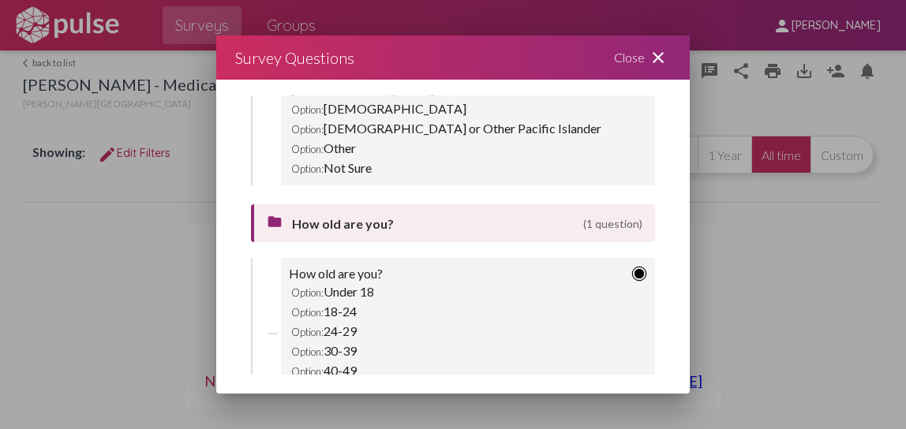
click at [352, 282] on div "Option: Under 18" at bounding box center [468, 292] width 358 height 20
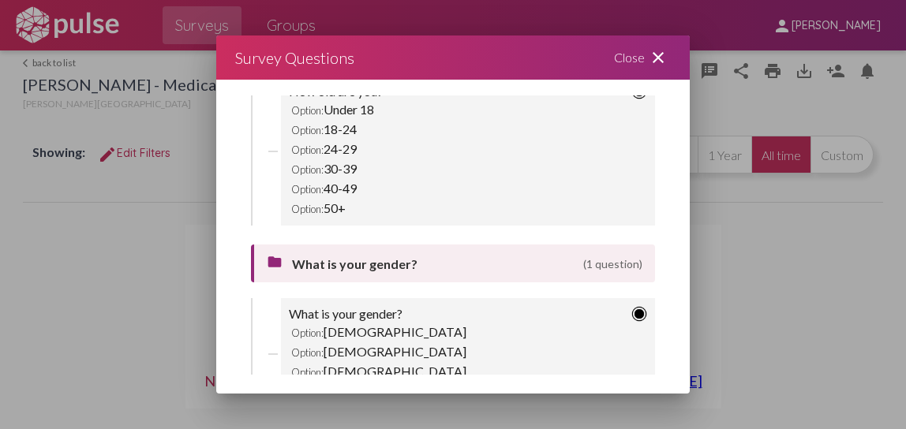
scroll to position [1067, 0]
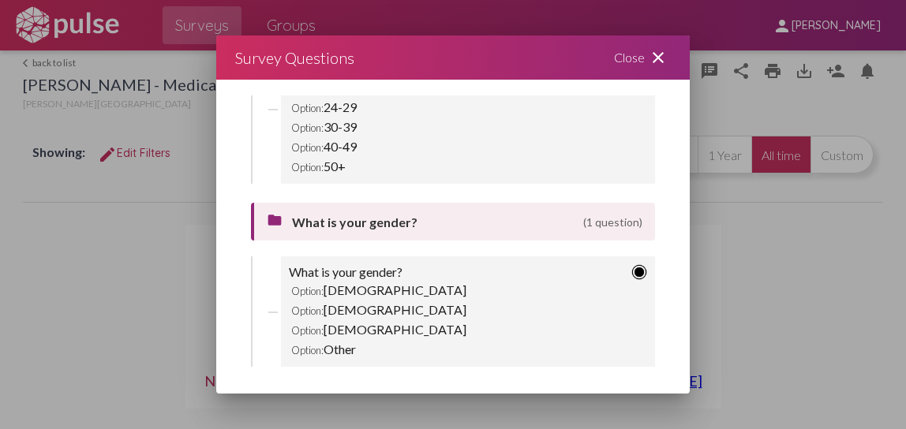
click at [652, 56] on mat-icon "close" at bounding box center [658, 57] width 19 height 19
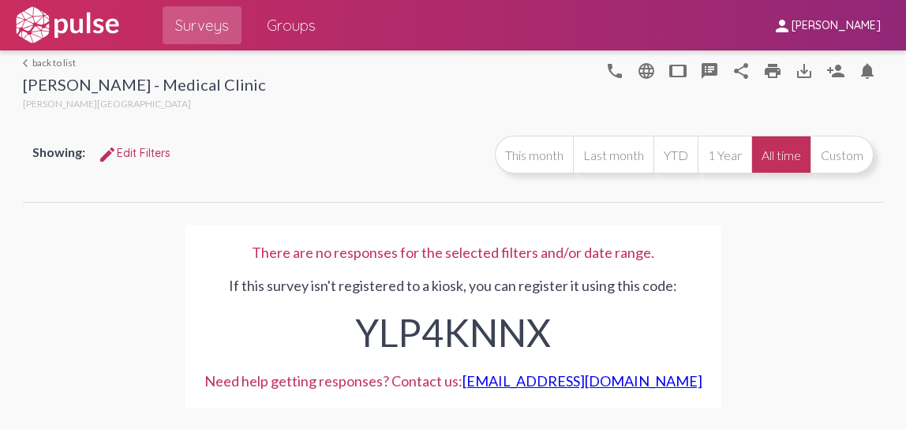
click at [46, 62] on link "arrow_back_ios back to list" at bounding box center [144, 63] width 243 height 12
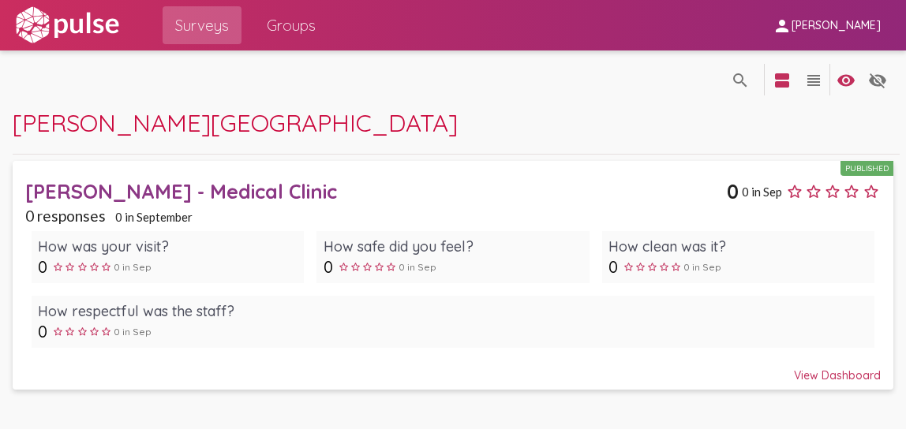
click at [867, 171] on div "Published" at bounding box center [867, 168] width 53 height 15
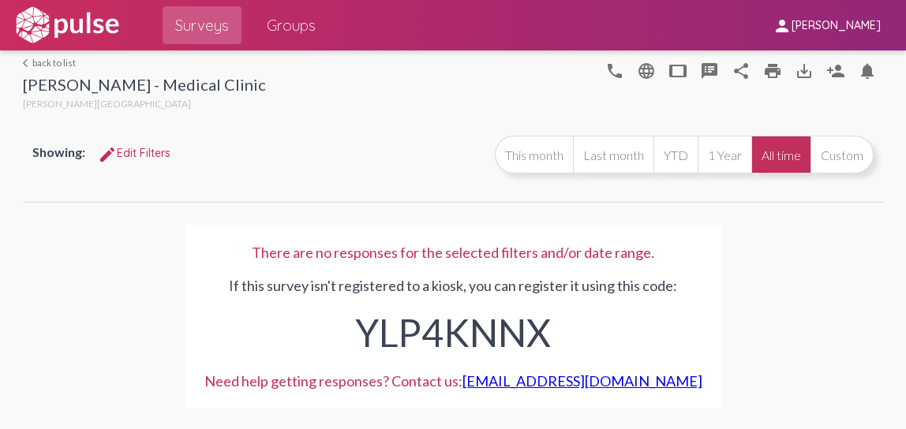
click at [362, 261] on div "If this survey isn't registered to a kiosk, you can register it using this code…" at bounding box center [453, 312] width 498 height 102
click at [716, 69] on mat-icon "speaker_notes" at bounding box center [709, 71] width 19 height 19
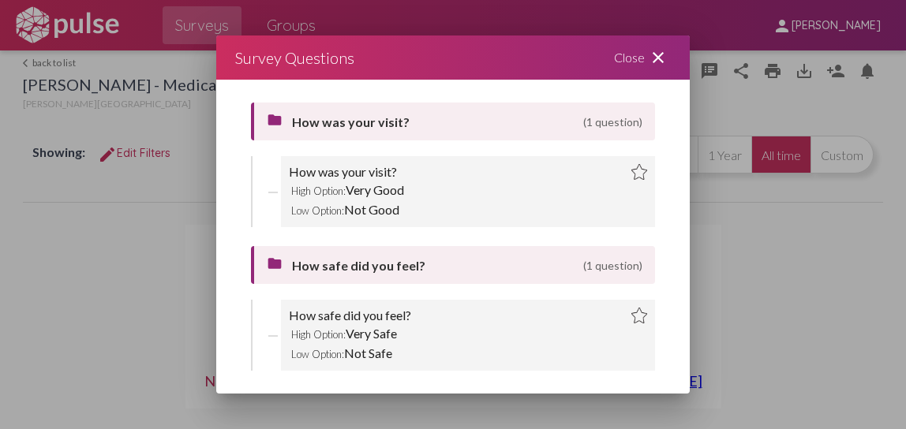
scroll to position [9, 0]
click at [632, 309] on img at bounding box center [640, 315] width 16 height 16
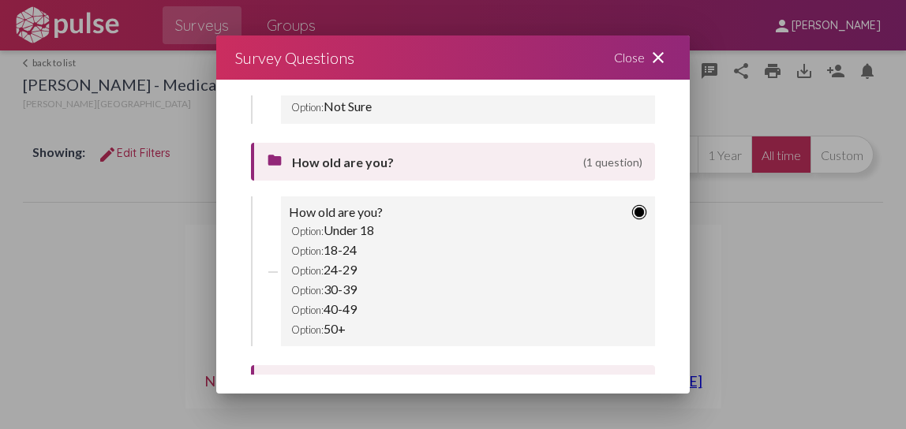
scroll to position [1067, 0]
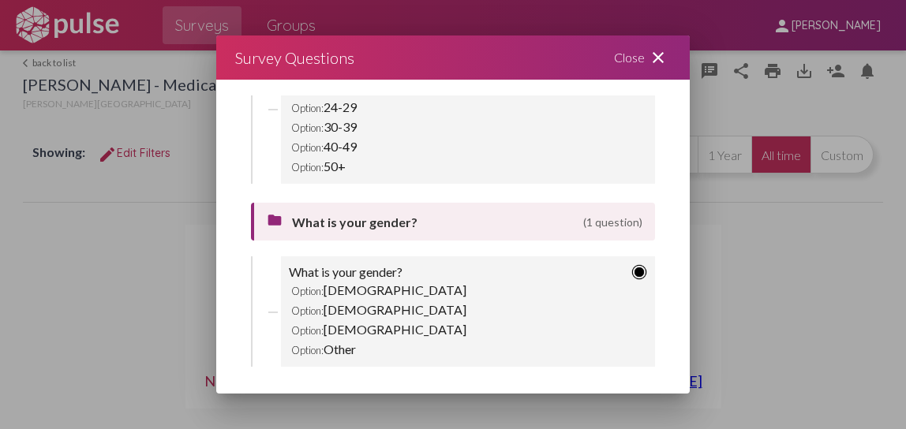
click at [276, 306] on div "What is your gender? Option: Male Option: Female Option: Transgender Option: Ot…" at bounding box center [461, 312] width 420 height 111
click at [351, 300] on div "Option: Female" at bounding box center [468, 310] width 358 height 20
click at [328, 327] on div "Option: Transgender" at bounding box center [468, 330] width 358 height 20
click at [336, 340] on div "Option: Other" at bounding box center [468, 349] width 358 height 20
click at [330, 215] on span "What is your gender?" at bounding box center [434, 222] width 285 height 15
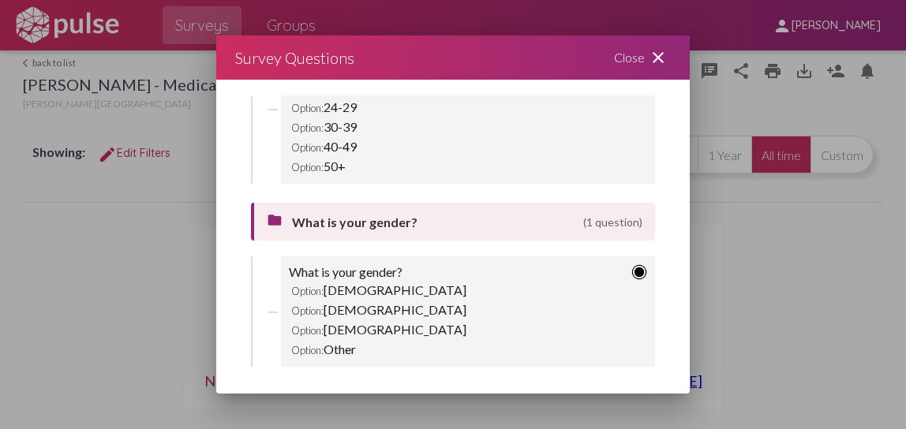
click at [632, 264] on img at bounding box center [640, 272] width 16 height 16
click at [666, 51] on mat-icon "close" at bounding box center [658, 57] width 19 height 19
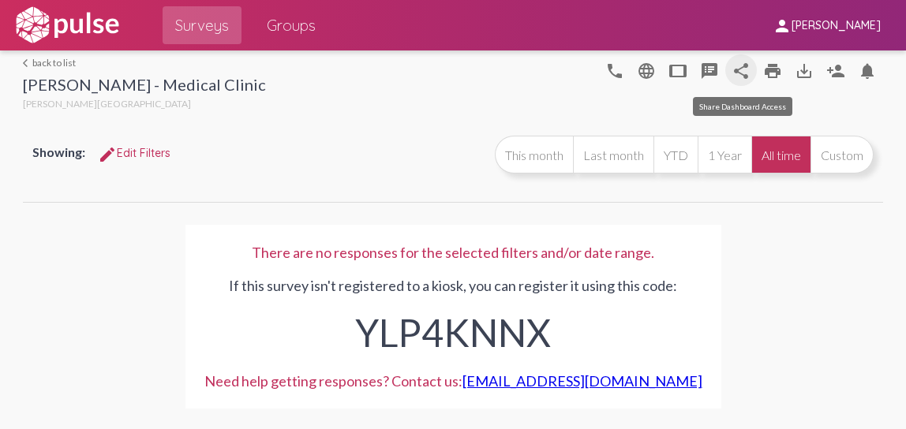
click at [747, 70] on mat-icon "share" at bounding box center [741, 71] width 19 height 19
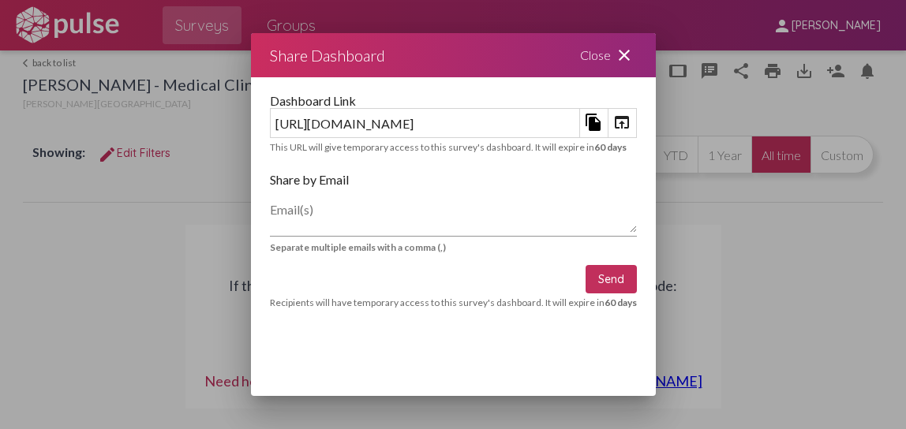
click at [634, 51] on mat-icon "close" at bounding box center [624, 55] width 19 height 19
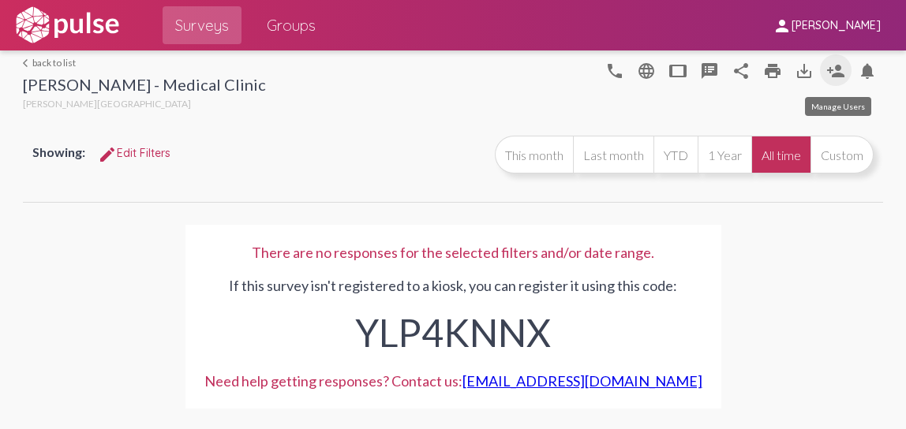
click at [834, 75] on mat-icon "person_add" at bounding box center [836, 71] width 19 height 19
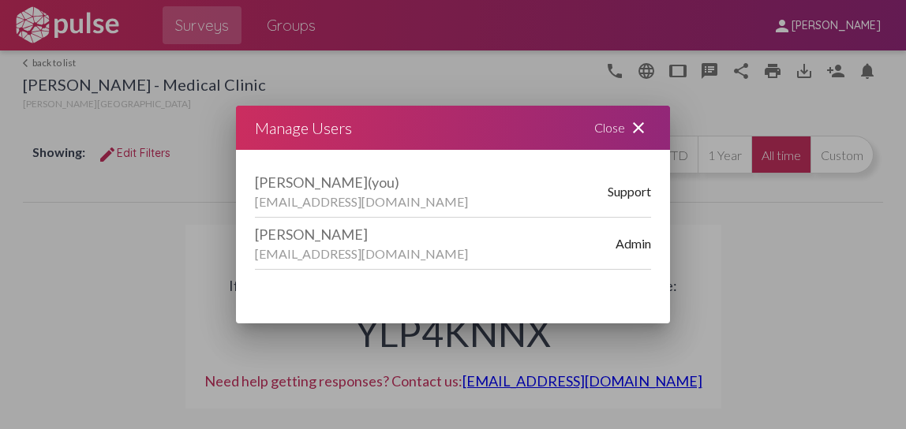
click at [636, 126] on mat-icon "close" at bounding box center [638, 127] width 19 height 19
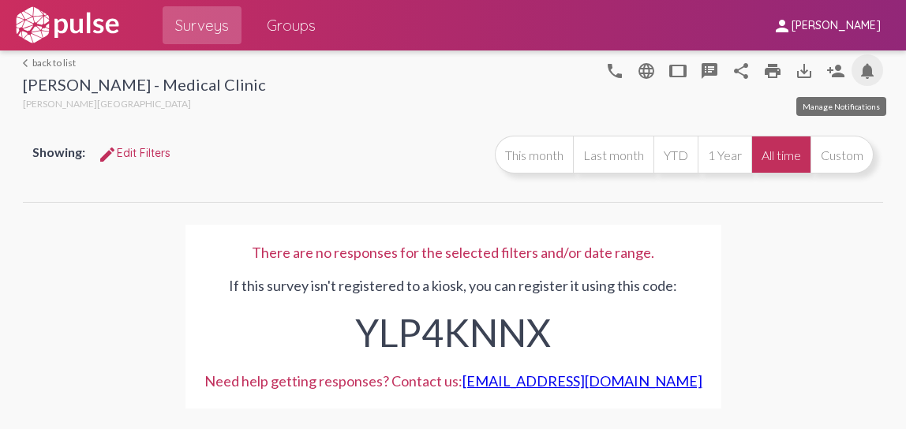
click at [871, 73] on mat-icon "notifications" at bounding box center [867, 71] width 19 height 19
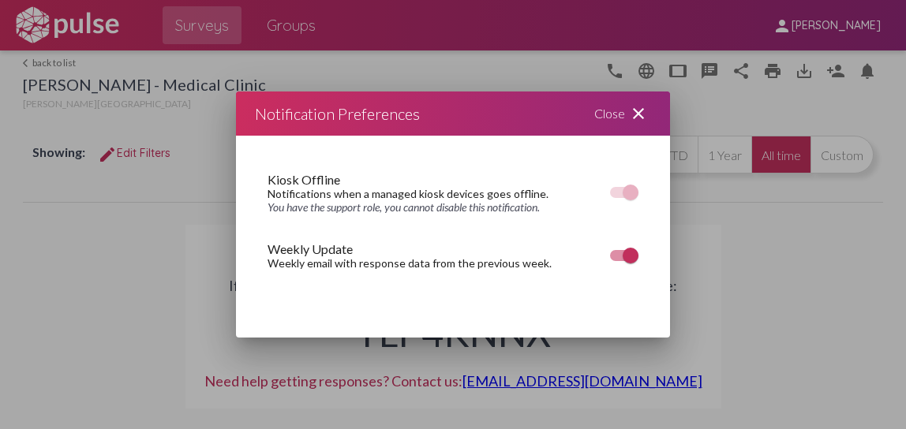
click at [636, 113] on mat-icon "close" at bounding box center [638, 113] width 19 height 19
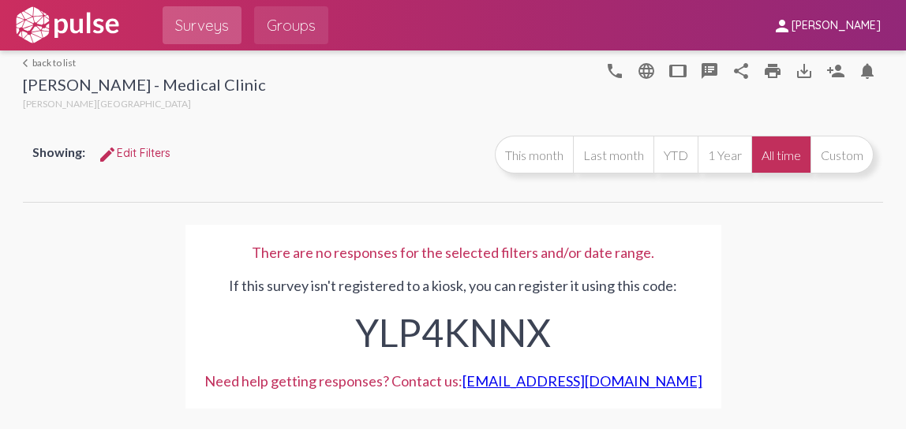
click at [283, 32] on span "Groups" at bounding box center [291, 25] width 49 height 28
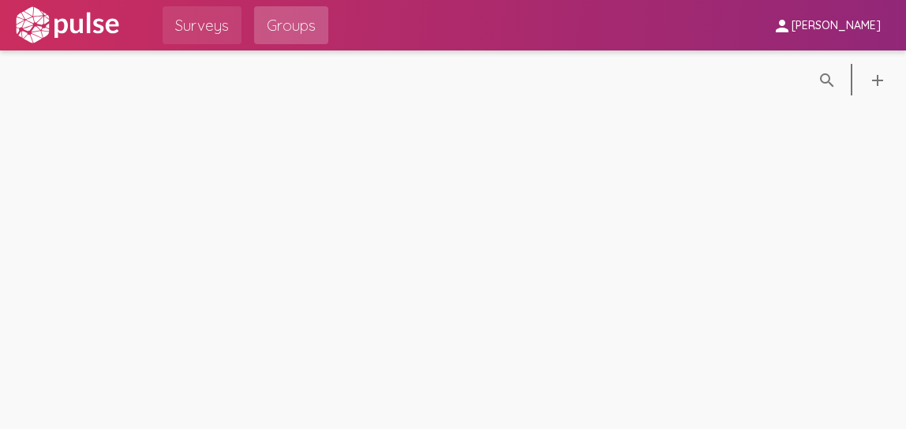
click at [193, 28] on span "Surveys" at bounding box center [202, 25] width 54 height 28
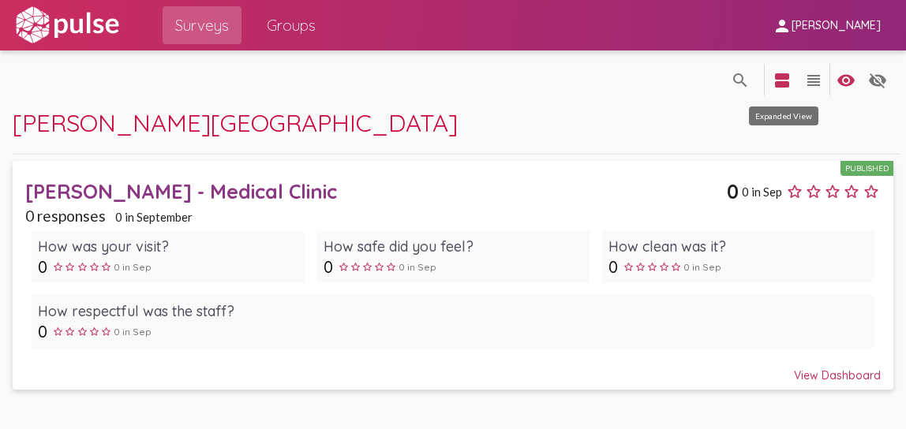
click at [777, 83] on mat-icon "view_agenda" at bounding box center [782, 80] width 19 height 19
click at [848, 78] on mat-icon "visibility" at bounding box center [846, 80] width 19 height 19
click at [880, 77] on mat-icon "visibility_off" at bounding box center [877, 80] width 19 height 19
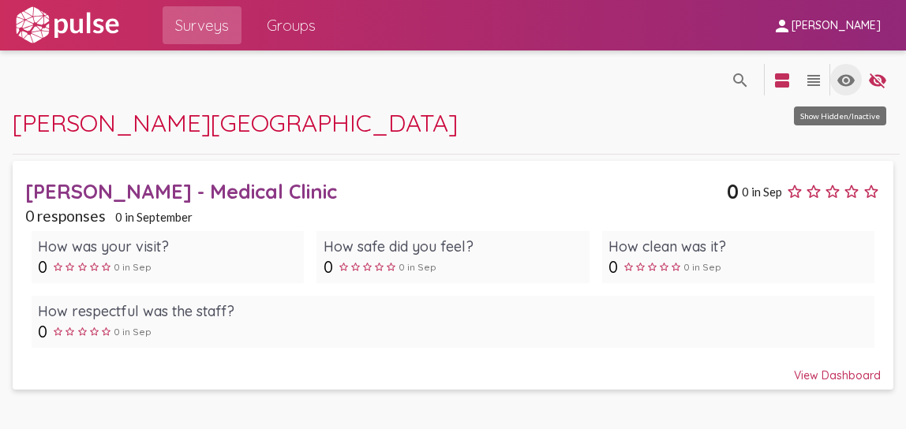
click at [840, 84] on mat-icon "visibility" at bounding box center [846, 80] width 19 height 19
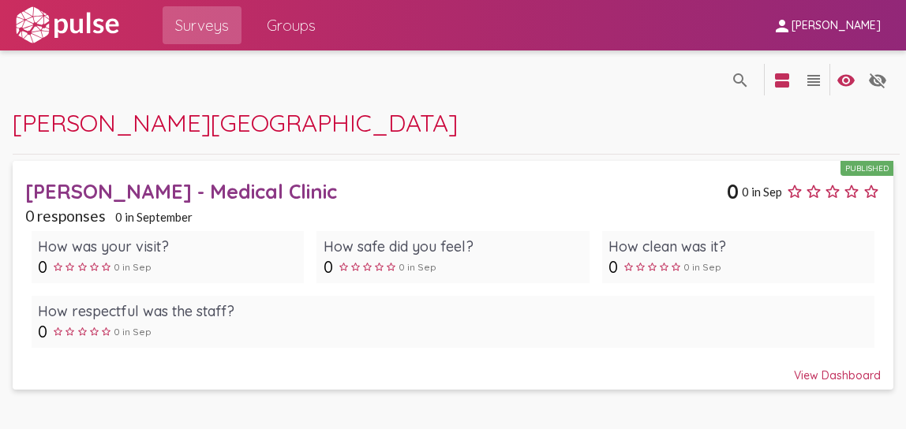
click at [118, 242] on div "How was your visit?" at bounding box center [168, 247] width 260 height 18
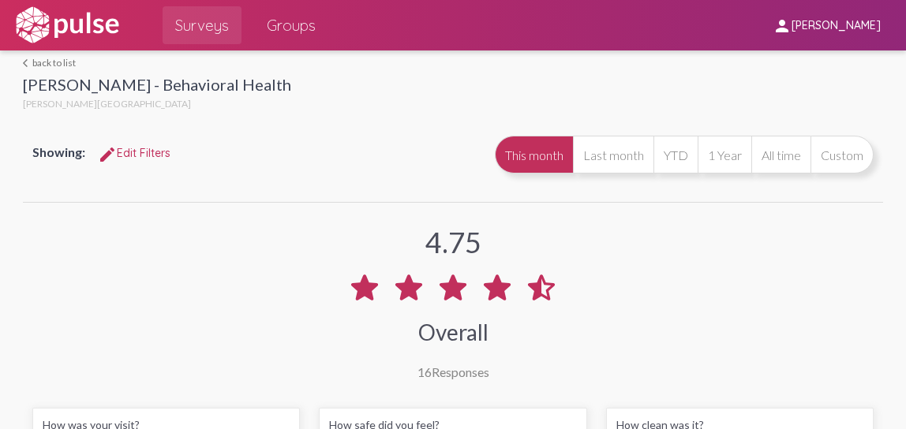
click at [192, 18] on span "Surveys" at bounding box center [202, 25] width 54 height 28
click at [197, 24] on span "Surveys" at bounding box center [202, 25] width 54 height 28
click at [46, 64] on link "arrow_back_ios back to list" at bounding box center [157, 63] width 268 height 12
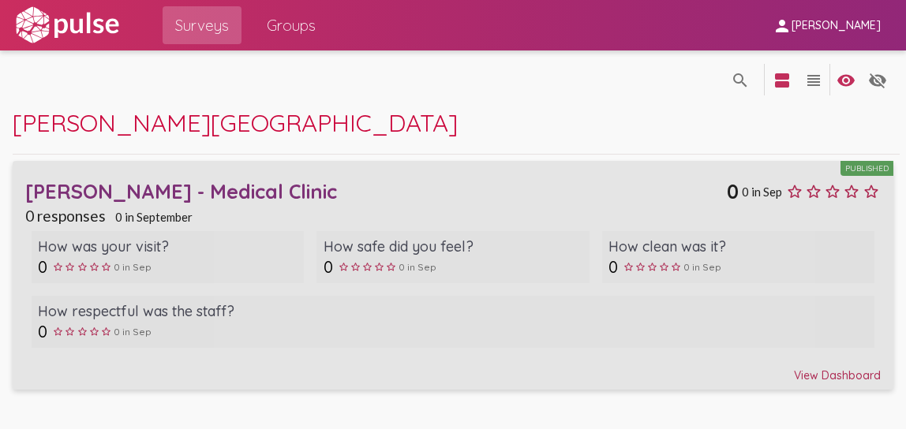
click at [870, 192] on icon at bounding box center [871, 191] width 19 height 19
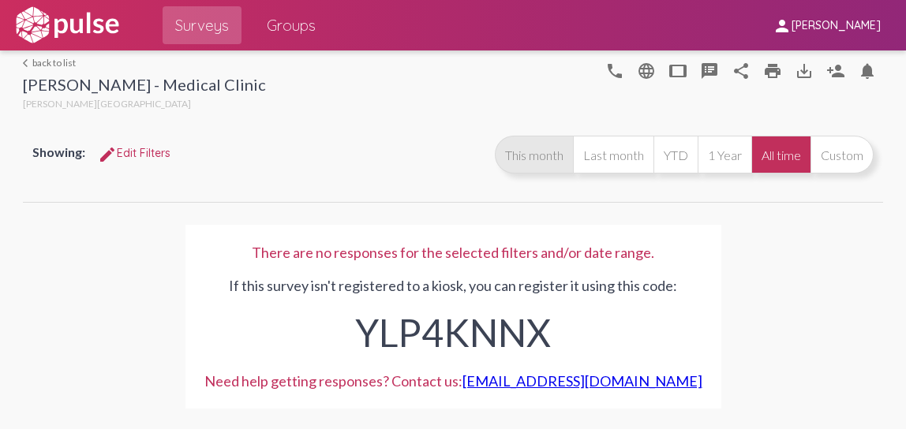
click at [527, 156] on button "This month" at bounding box center [534, 155] width 78 height 38
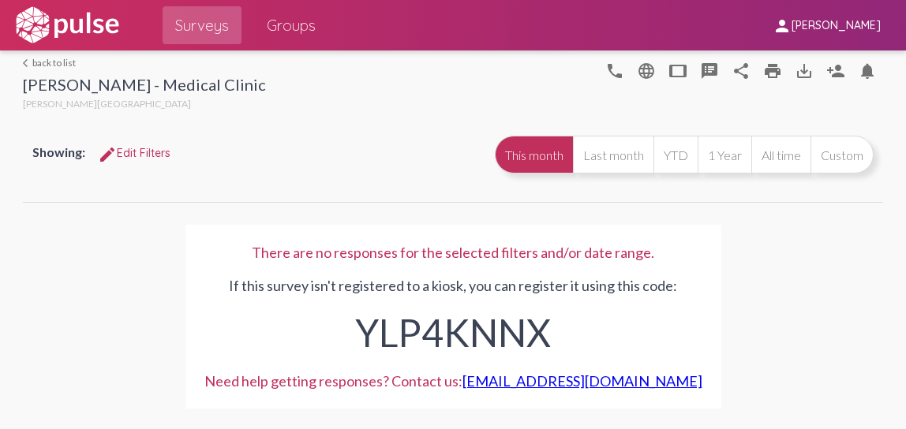
click at [51, 62] on link "arrow_back_ios back to list" at bounding box center [144, 63] width 243 height 12
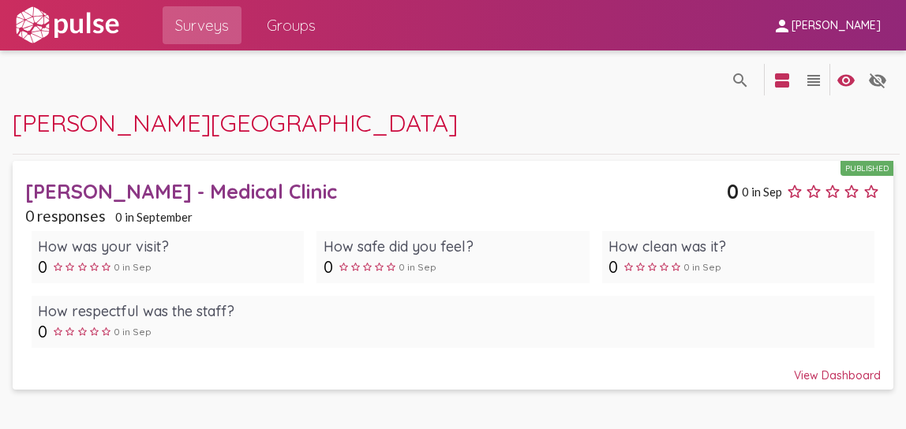
click at [841, 373] on div "View Dashboard" at bounding box center [453, 368] width 856 height 28
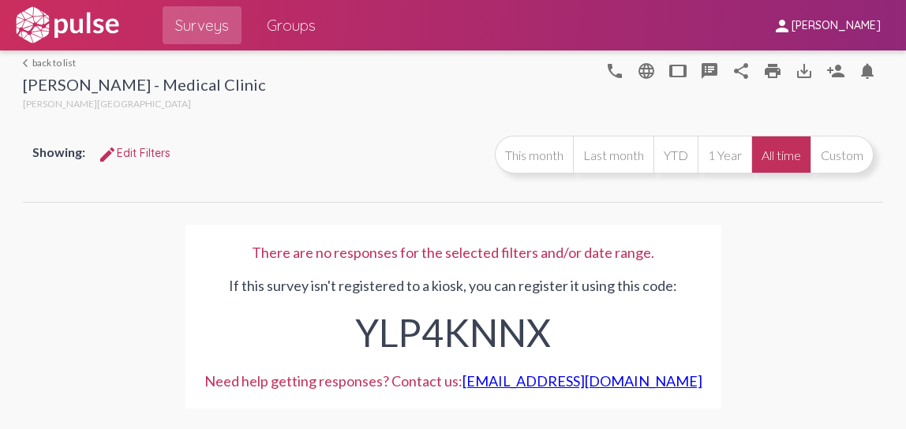
click at [215, 23] on span "Surveys" at bounding box center [202, 25] width 54 height 28
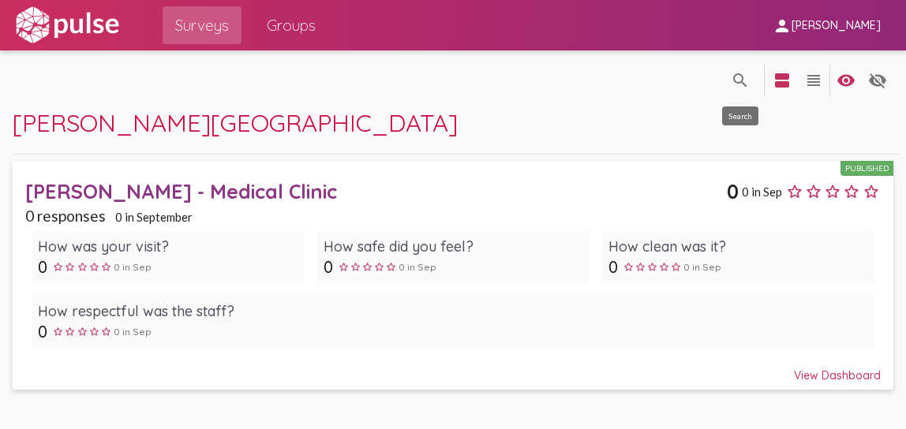
click at [737, 84] on mat-icon "search" at bounding box center [740, 80] width 19 height 19
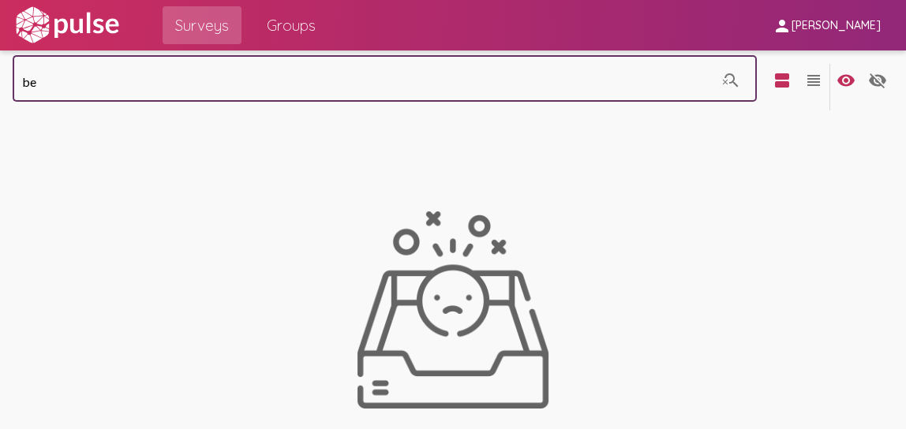
type input "b"
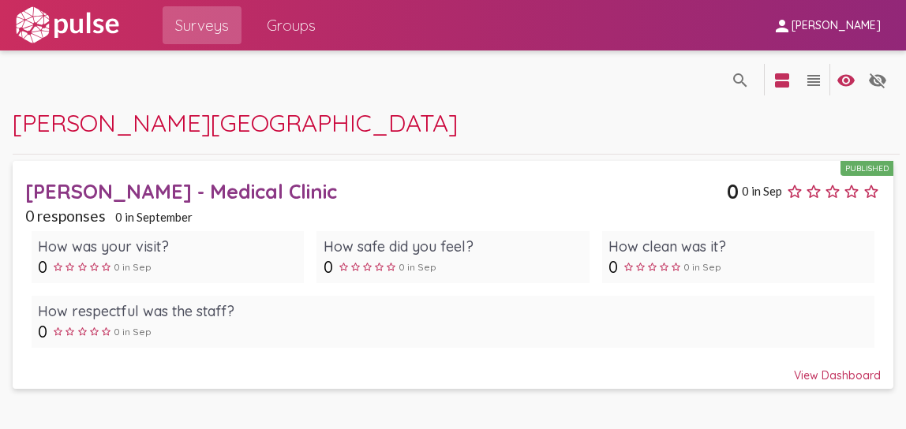
click at [283, 148] on div "[PERSON_NAME][GEOGRAPHIC_DATA]" at bounding box center [456, 130] width 887 height 47
click at [729, 124] on div "[PERSON_NAME][GEOGRAPHIC_DATA]" at bounding box center [456, 130] width 887 height 47
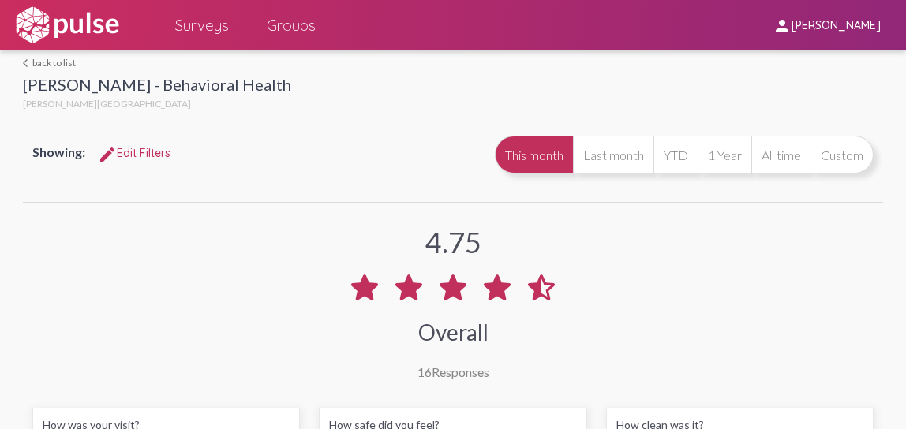
click at [54, 58] on link "arrow_back_ios back to list" at bounding box center [157, 63] width 268 height 12
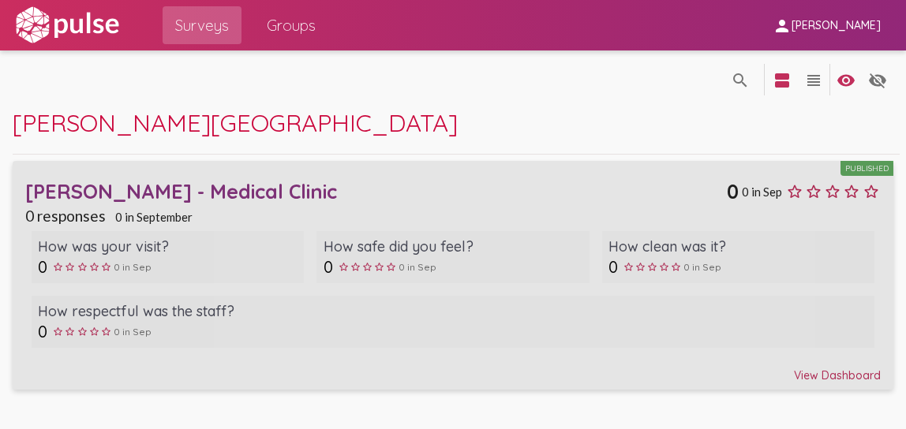
click at [864, 164] on div "Published" at bounding box center [867, 168] width 53 height 15
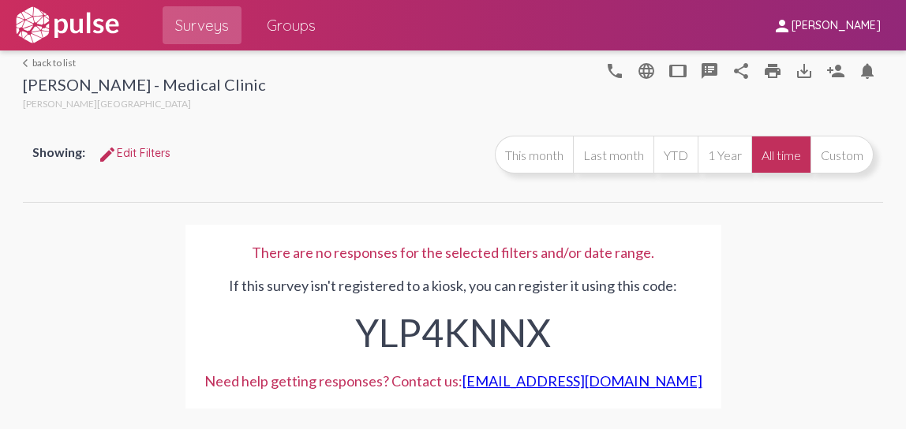
click at [65, 67] on link "arrow_back_ios back to list" at bounding box center [144, 63] width 243 height 12
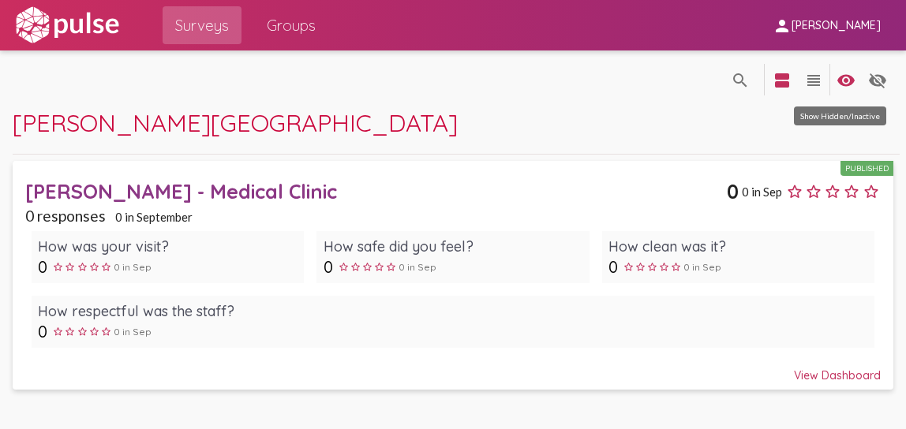
click at [846, 80] on mat-icon "visibility" at bounding box center [846, 80] width 19 height 19
click at [816, 84] on mat-icon "view_headline" at bounding box center [813, 80] width 19 height 19
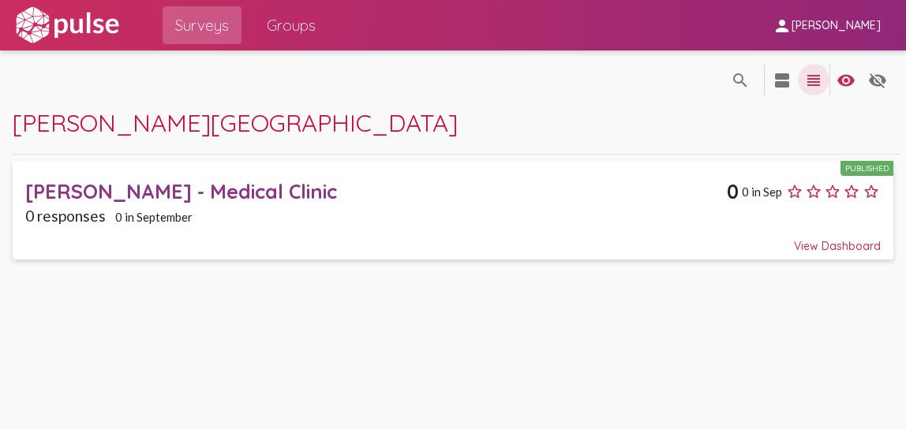
click at [816, 84] on mat-icon "view_headline" at bounding box center [813, 80] width 19 height 19
click at [783, 86] on mat-icon "view_agenda" at bounding box center [782, 80] width 19 height 19
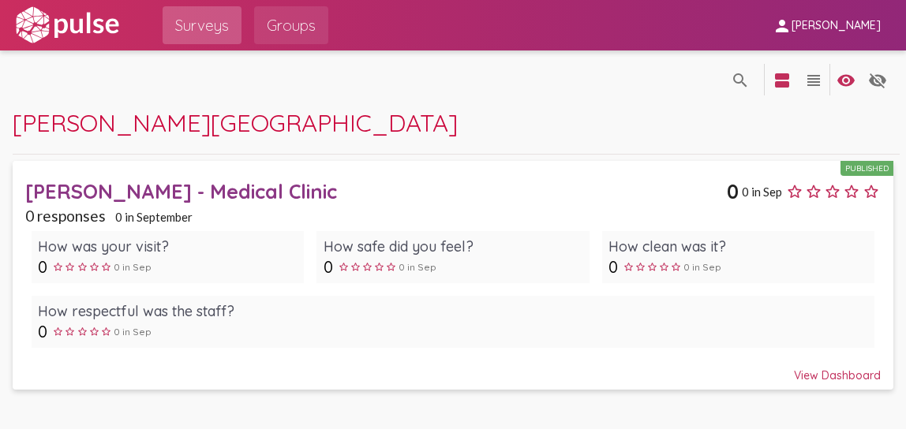
click at [291, 21] on span "Groups" at bounding box center [291, 25] width 49 height 28
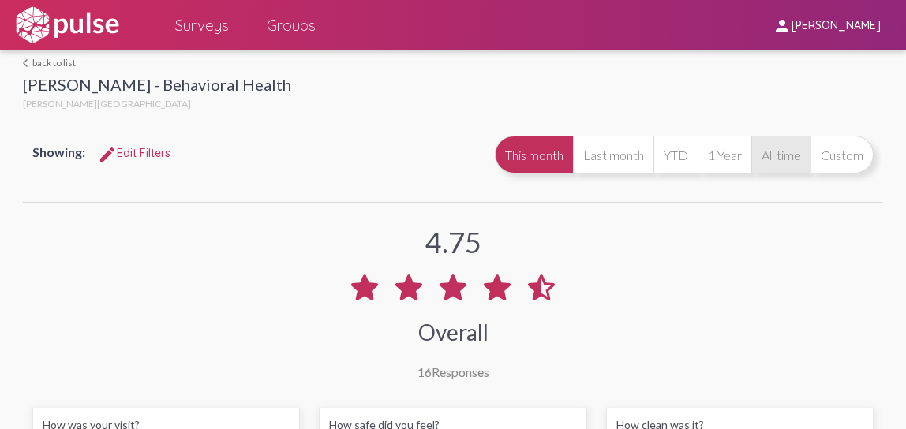
click at [755, 147] on button "All time" at bounding box center [781, 155] width 59 height 38
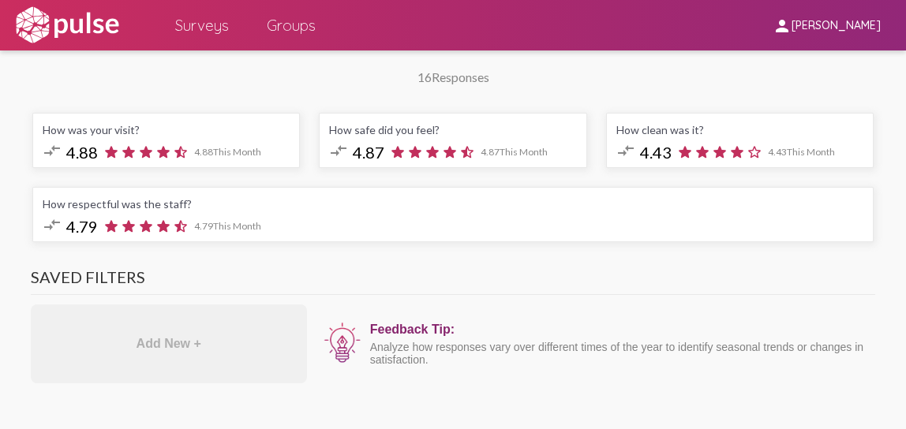
scroll to position [291, 0]
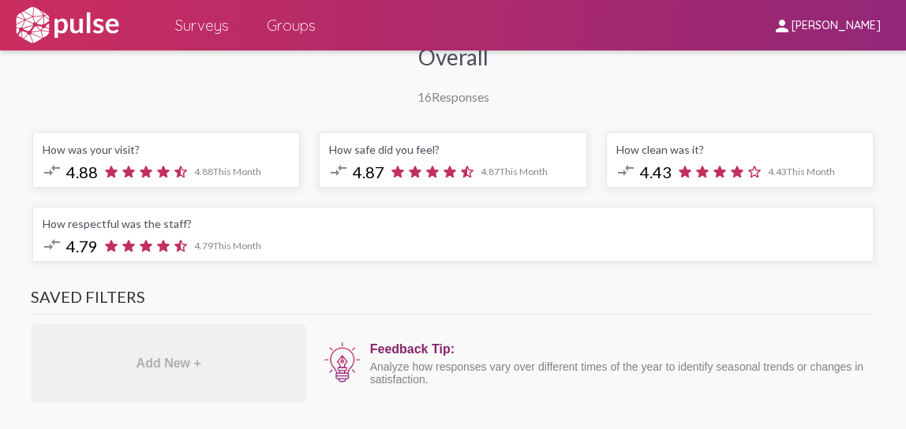
click at [414, 171] on icon at bounding box center [415, 171] width 17 height 17
click at [336, 247] on div "compare_arrows 4.79 4.79 This Month" at bounding box center [454, 245] width 822 height 21
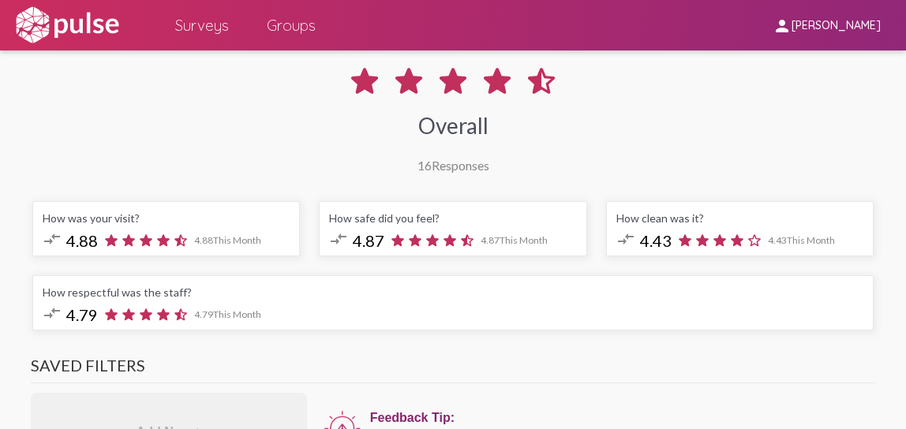
scroll to position [0, 0]
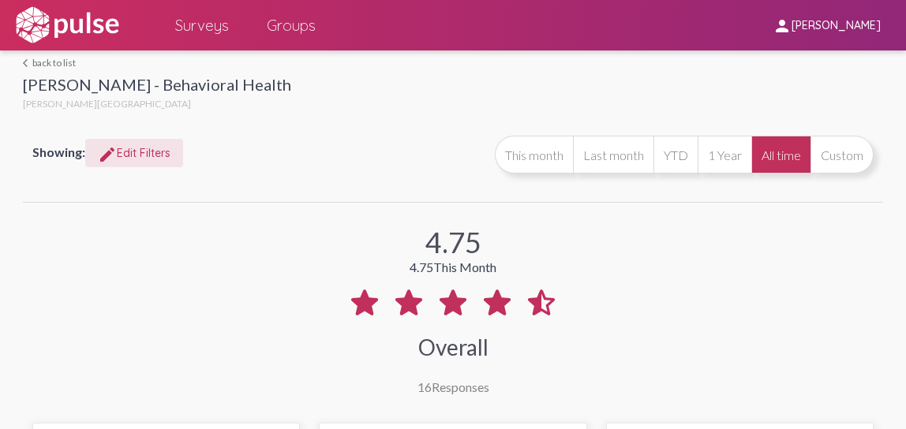
click at [138, 151] on span "edit Edit Filters" at bounding box center [134, 153] width 73 height 14
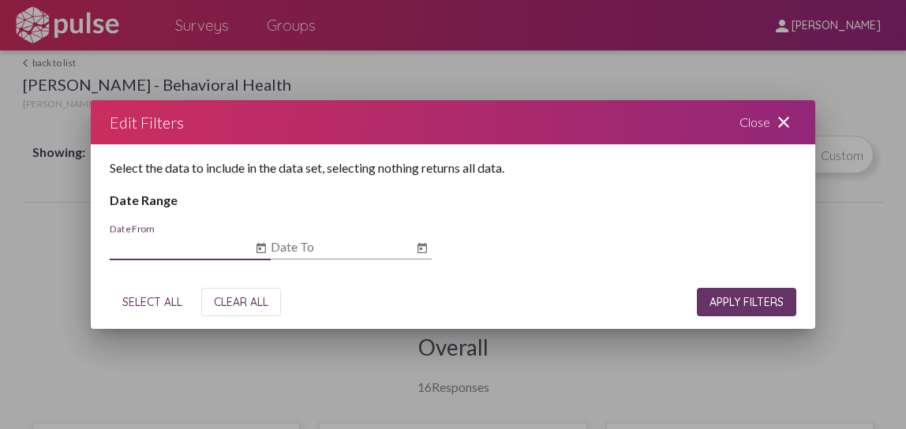
click at [788, 127] on mat-icon "close" at bounding box center [783, 122] width 19 height 19
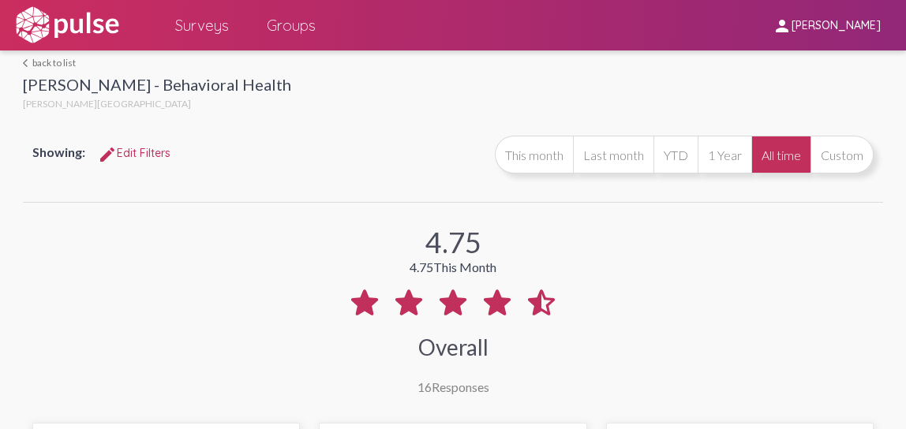
click at [114, 81] on div "[PERSON_NAME] - Behavioral Health" at bounding box center [157, 86] width 268 height 23
click at [46, 62] on link "arrow_back_ios back to list" at bounding box center [157, 63] width 268 height 12
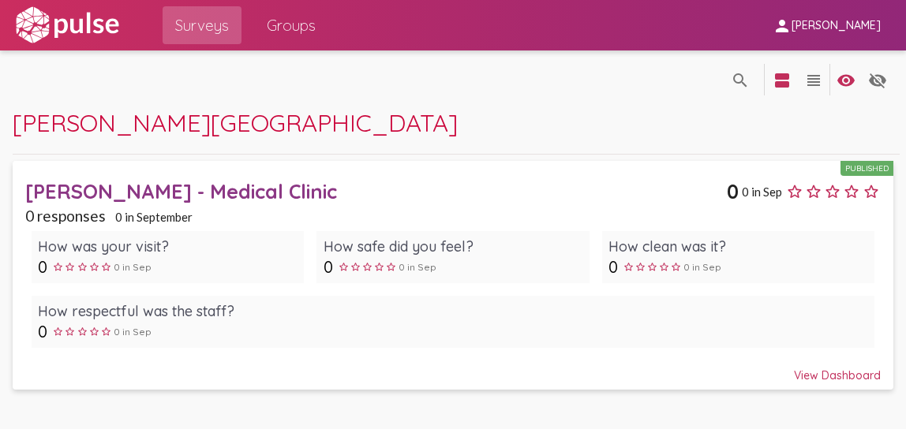
drag, startPoint x: 221, startPoint y: 23, endPoint x: 609, endPoint y: 131, distance: 403.2
click at [609, 131] on div "[PERSON_NAME][GEOGRAPHIC_DATA]" at bounding box center [456, 130] width 887 height 47
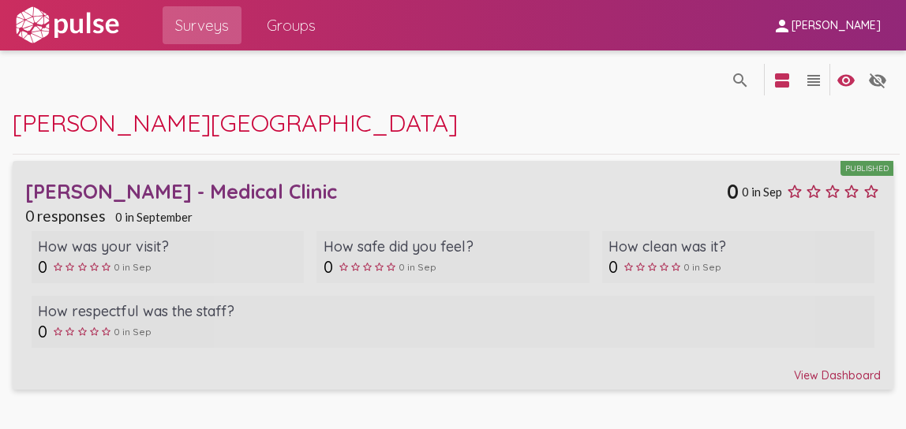
click at [209, 183] on div "Ritter - Medical Clinic" at bounding box center [376, 191] width 702 height 24
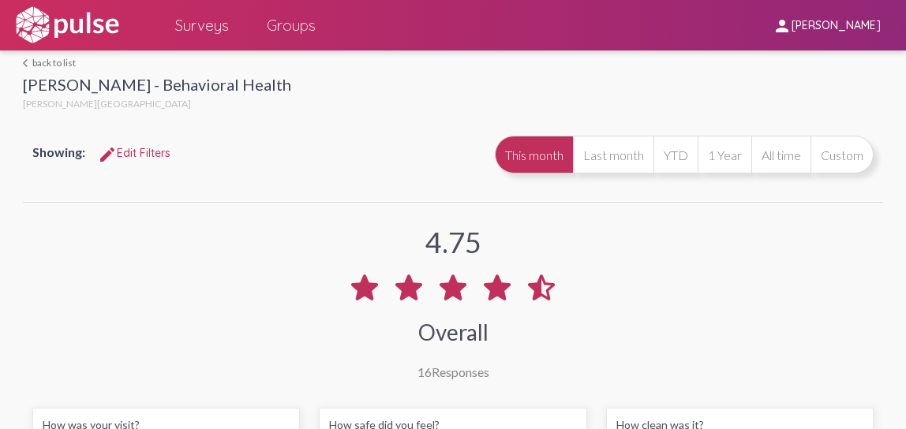
click at [306, 21] on span "Groups" at bounding box center [291, 25] width 49 height 28
click at [199, 28] on span "Surveys" at bounding box center [202, 25] width 54 height 28
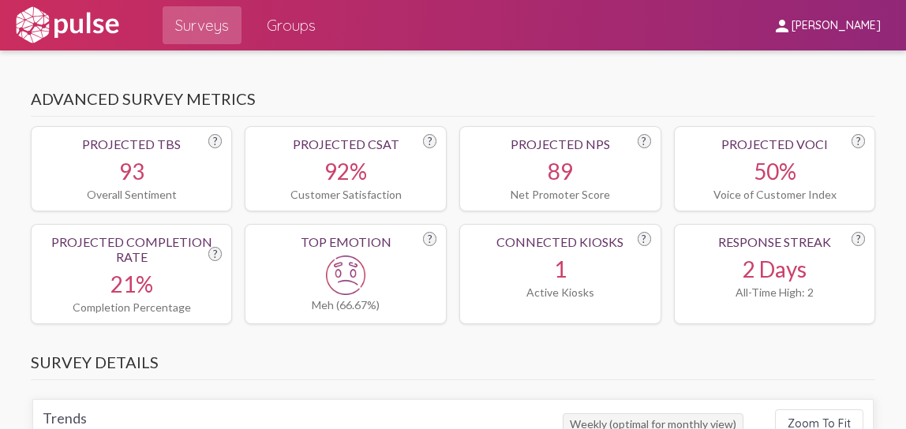
scroll to position [632, 0]
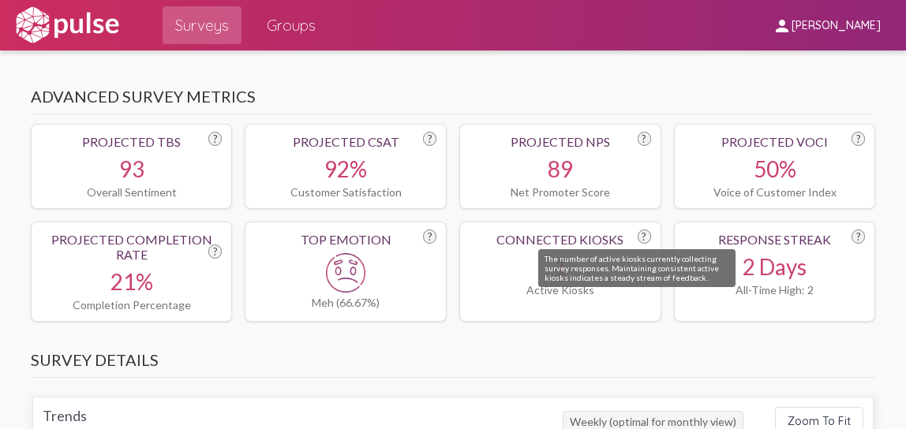
click at [638, 234] on div "?" at bounding box center [644, 237] width 13 height 14
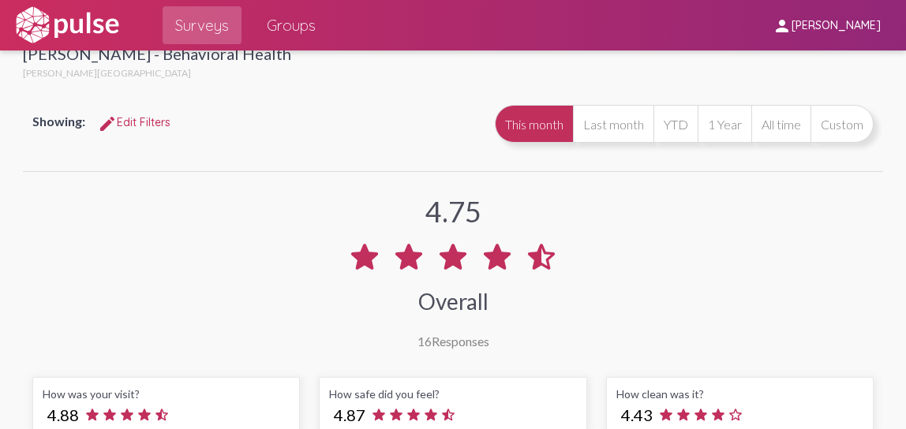
scroll to position [0, 0]
